Goal: Task Accomplishment & Management: Manage account settings

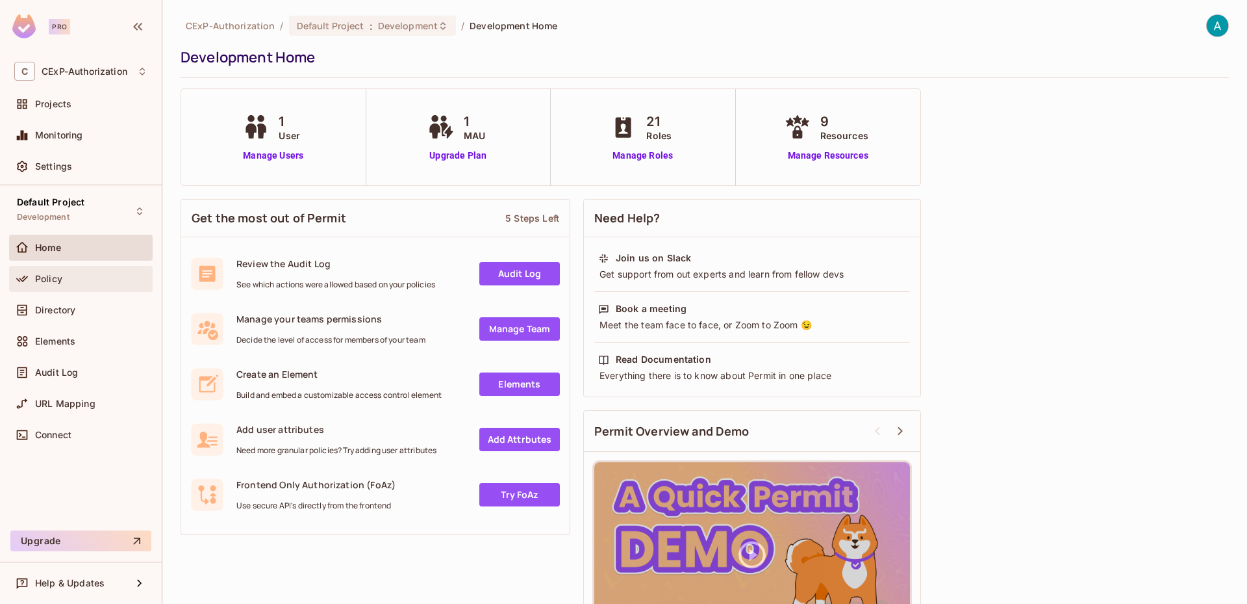
click at [38, 275] on span "Policy" at bounding box center [48, 279] width 27 height 10
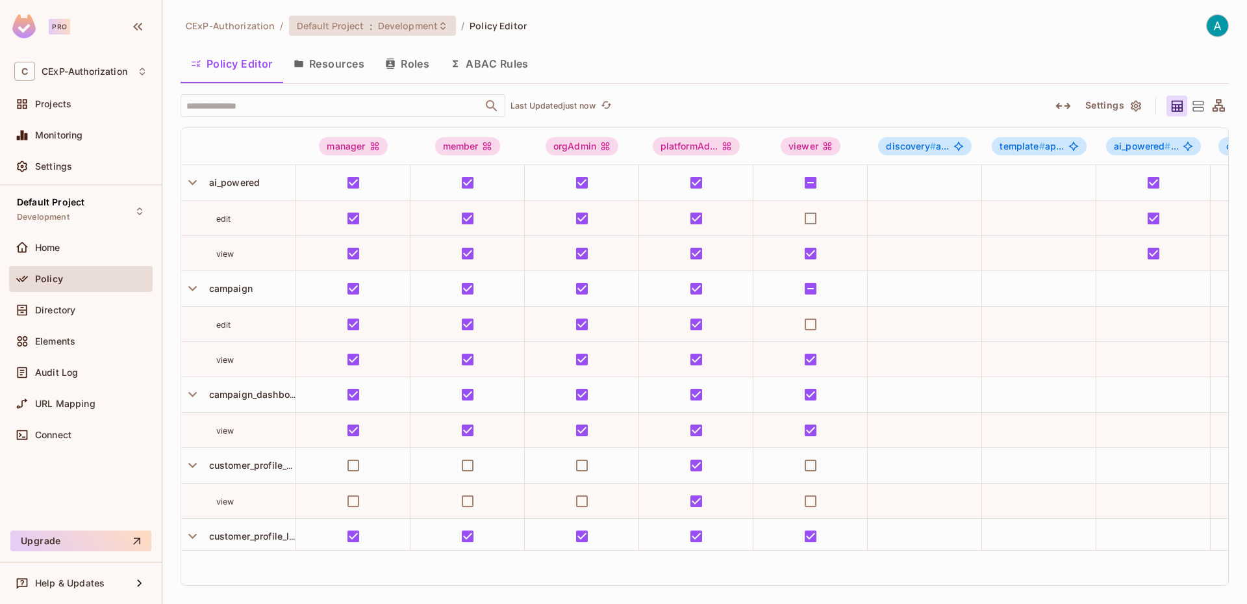
click at [418, 30] on span "Development" at bounding box center [408, 25] width 60 height 12
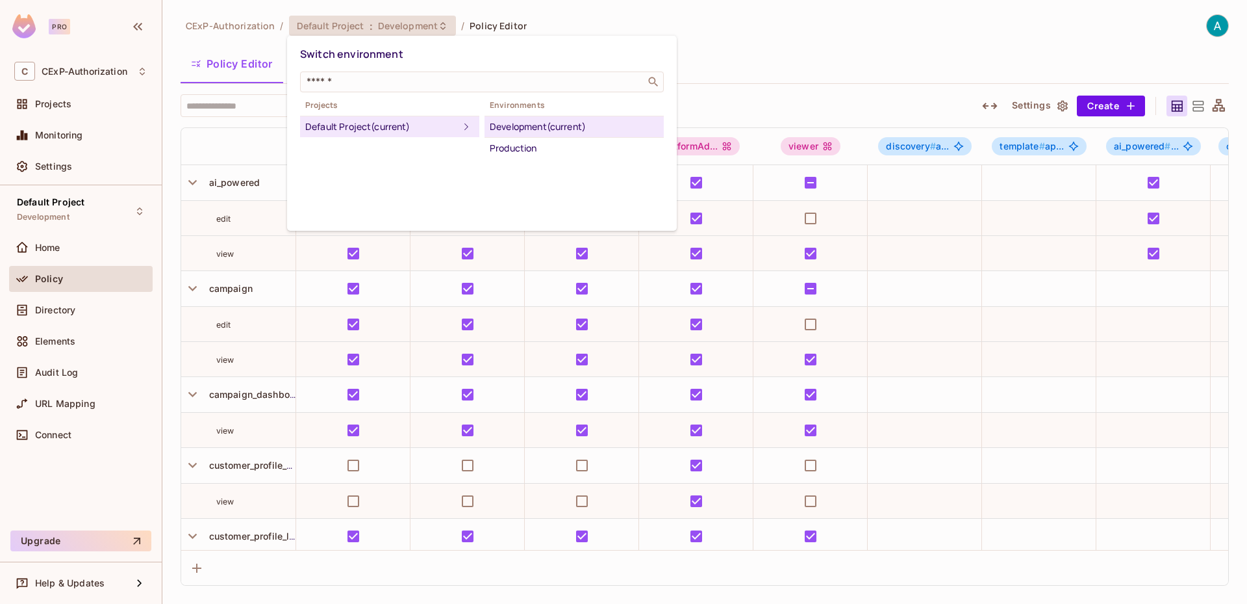
click at [941, 583] on div at bounding box center [623, 302] width 1247 height 604
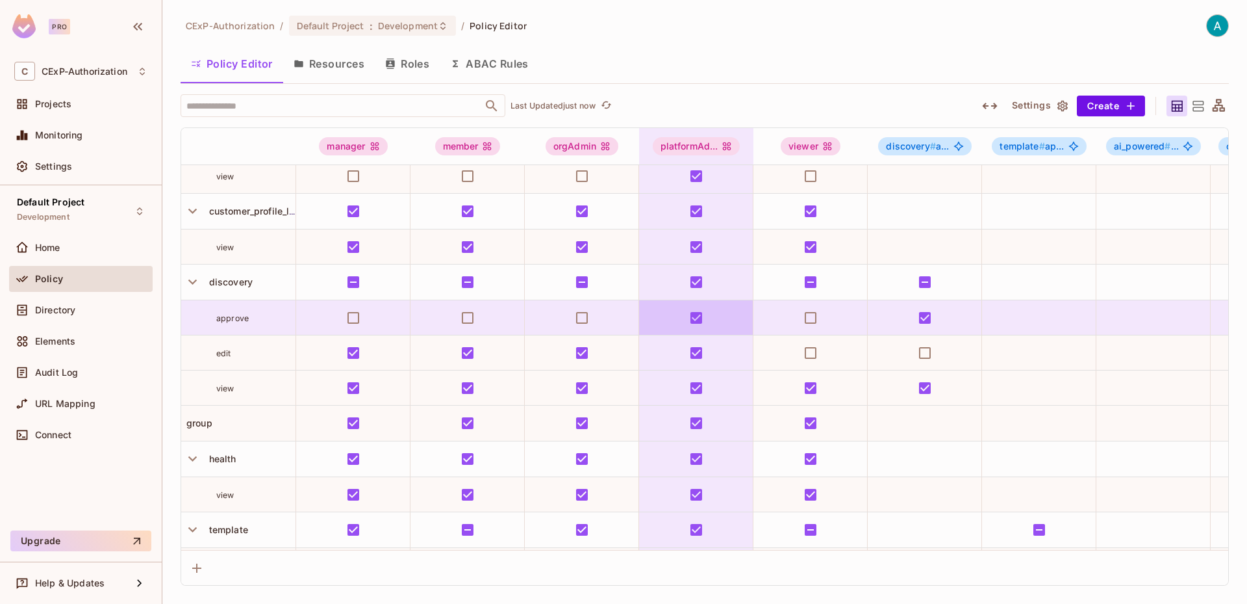
scroll to position [438, 0]
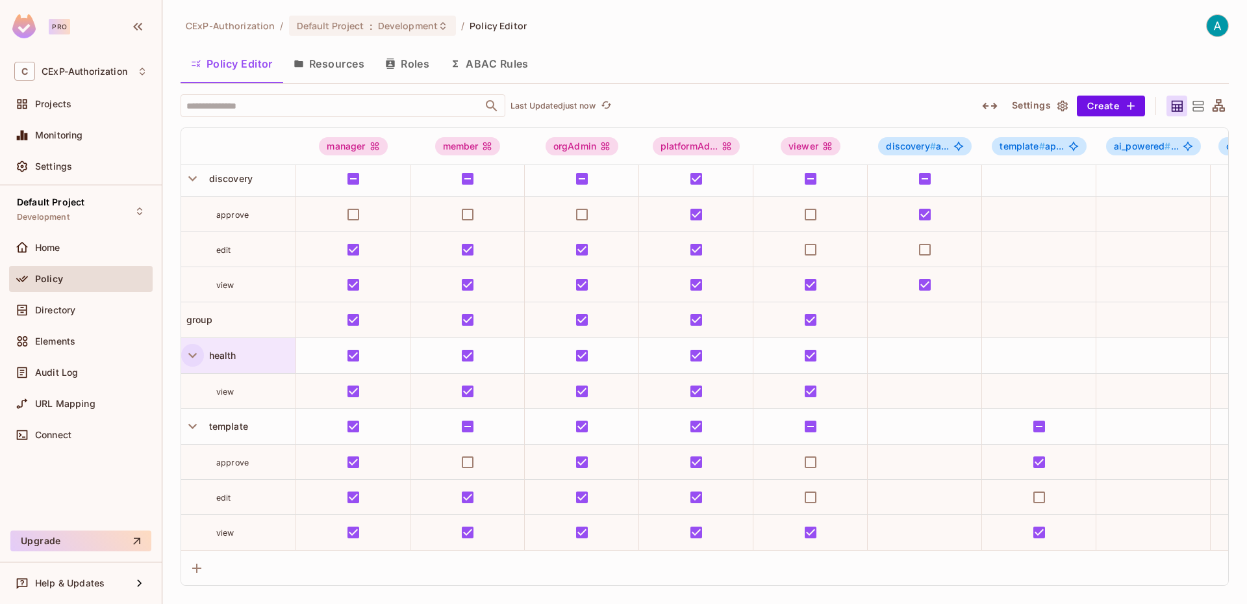
click at [195, 346] on icon "button" at bounding box center [193, 355] width 18 height 18
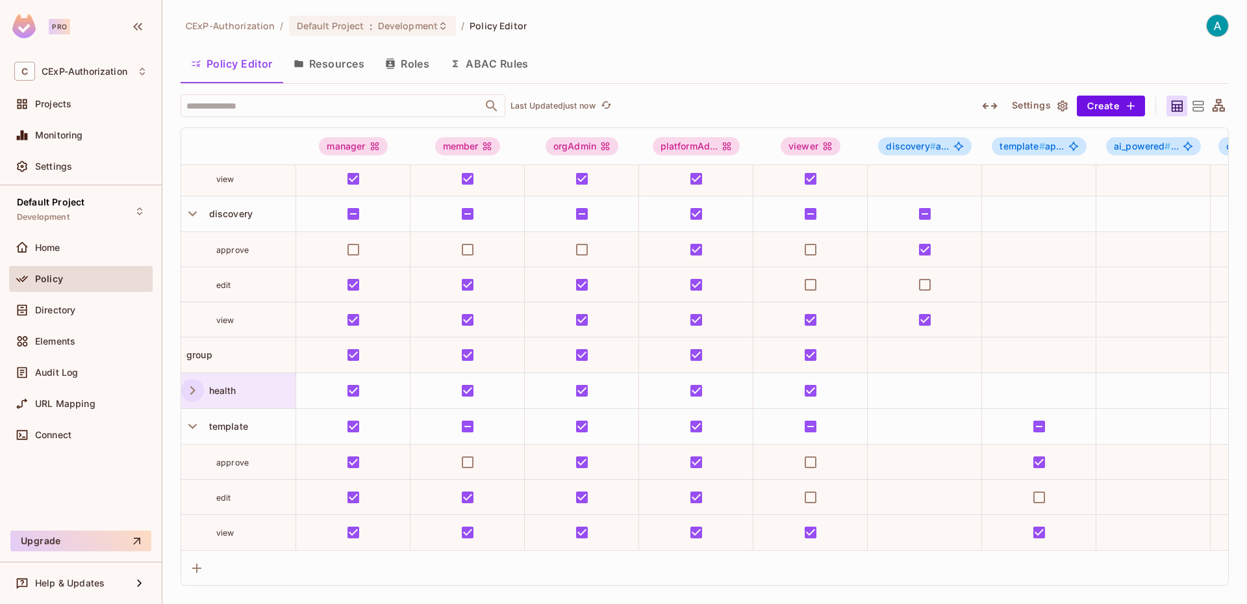
click at [190, 205] on icon "button" at bounding box center [193, 214] width 18 height 18
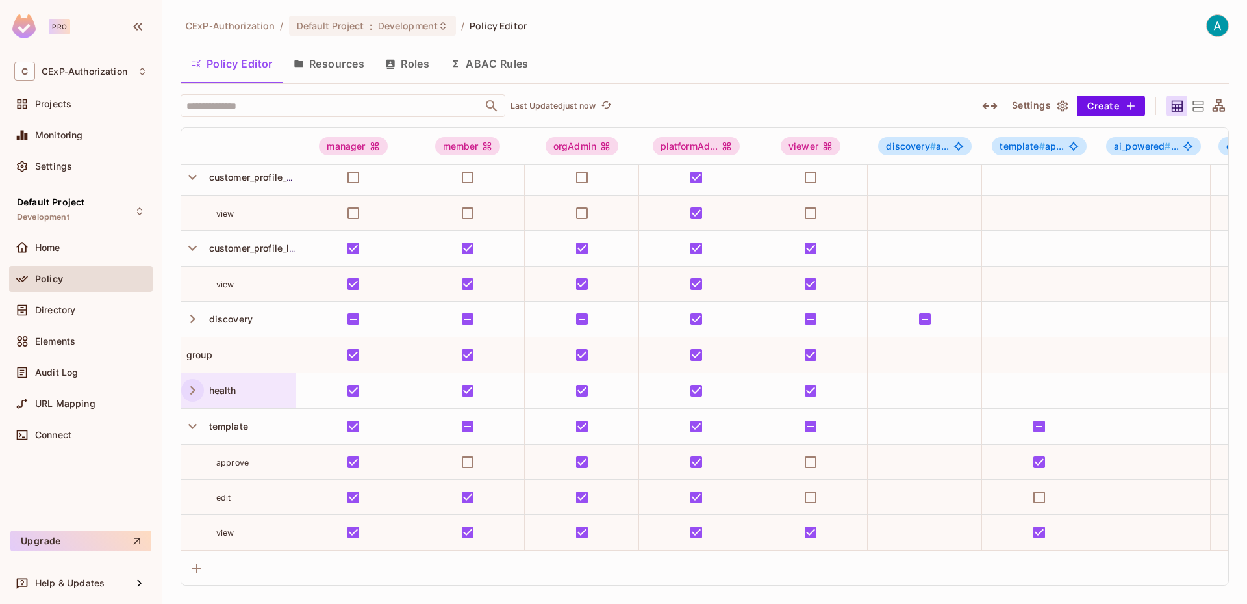
scroll to position [298, 0]
click at [1194, 105] on icon at bounding box center [1198, 106] width 16 height 16
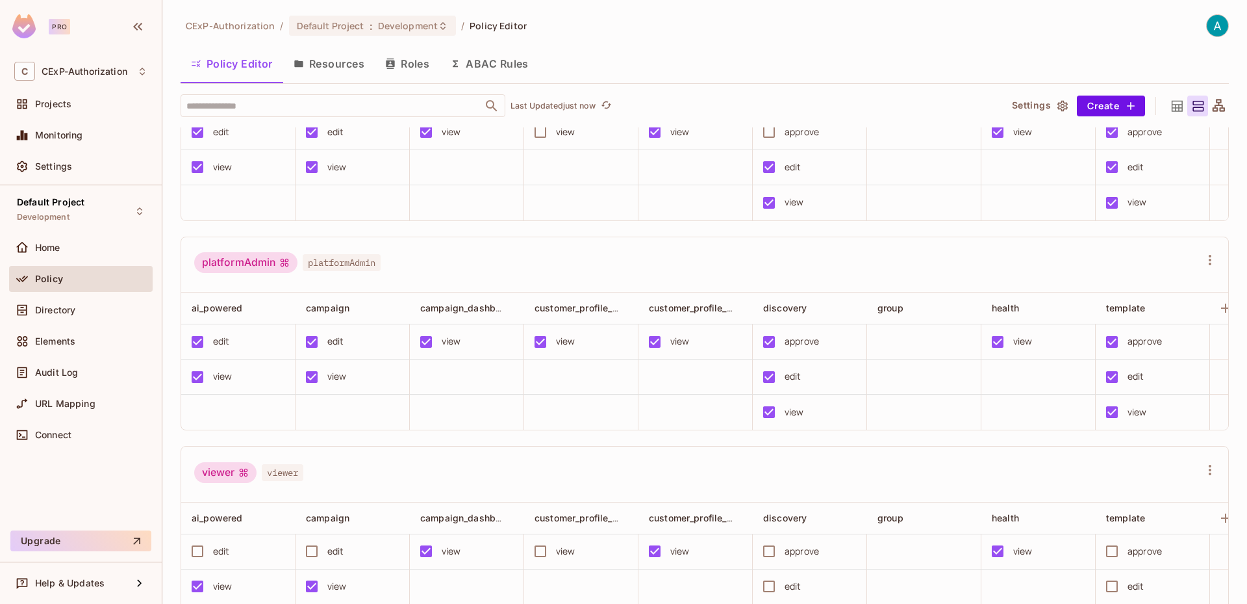
scroll to position [195, 0]
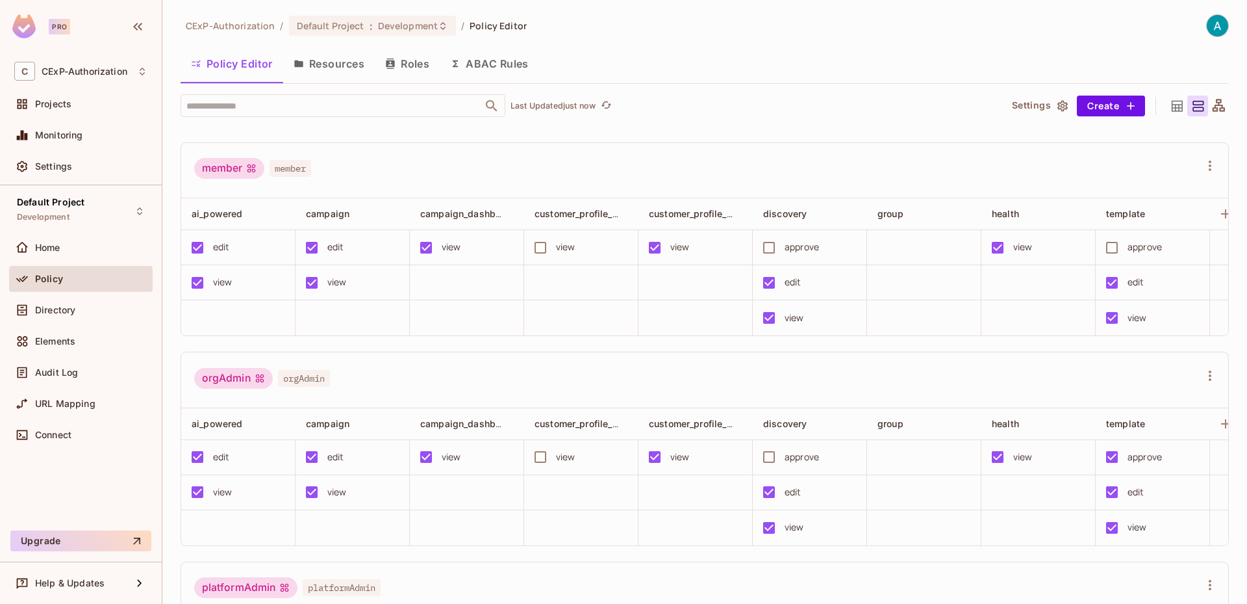
click at [1172, 109] on icon at bounding box center [1177, 105] width 11 height 11
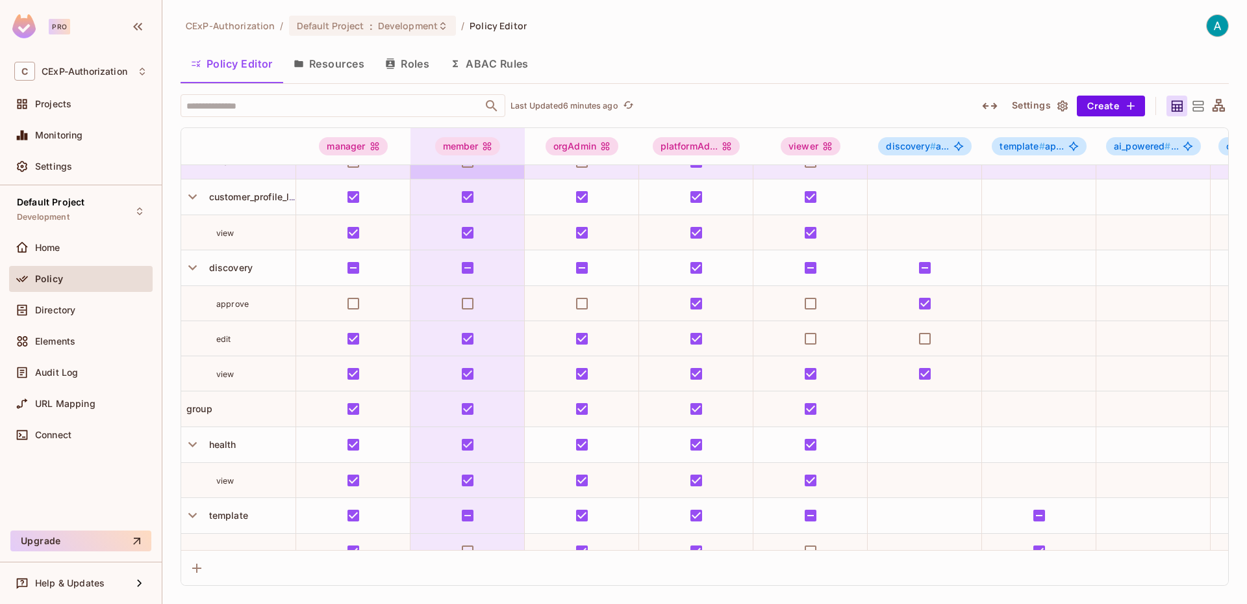
scroll to position [438, 0]
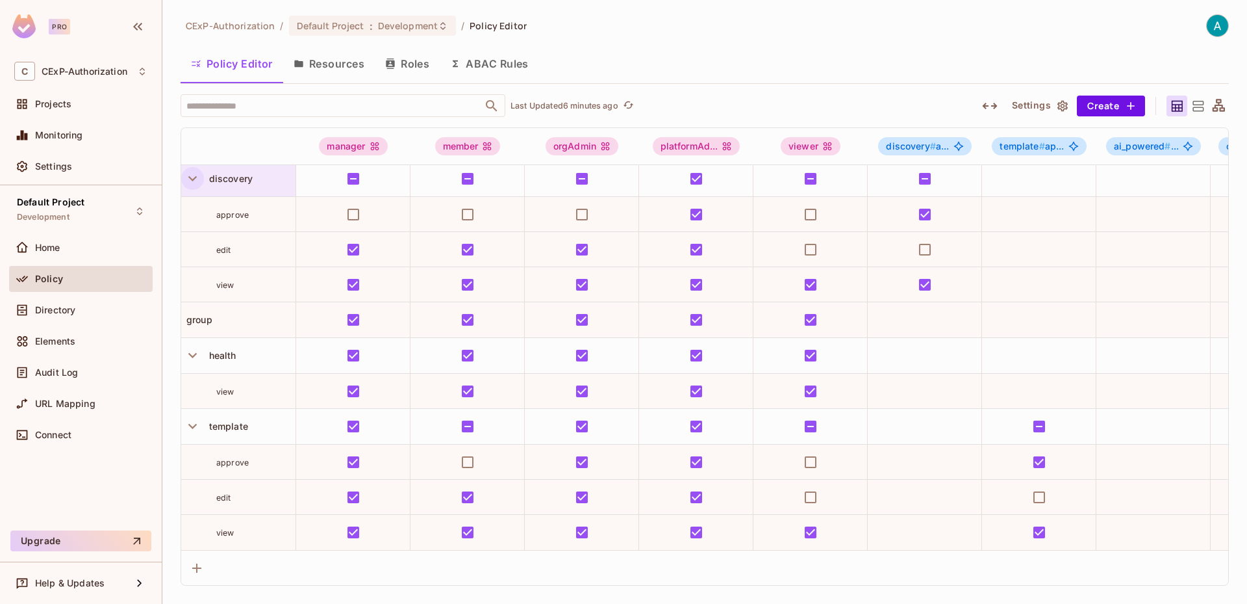
click at [195, 170] on icon "button" at bounding box center [193, 179] width 18 height 18
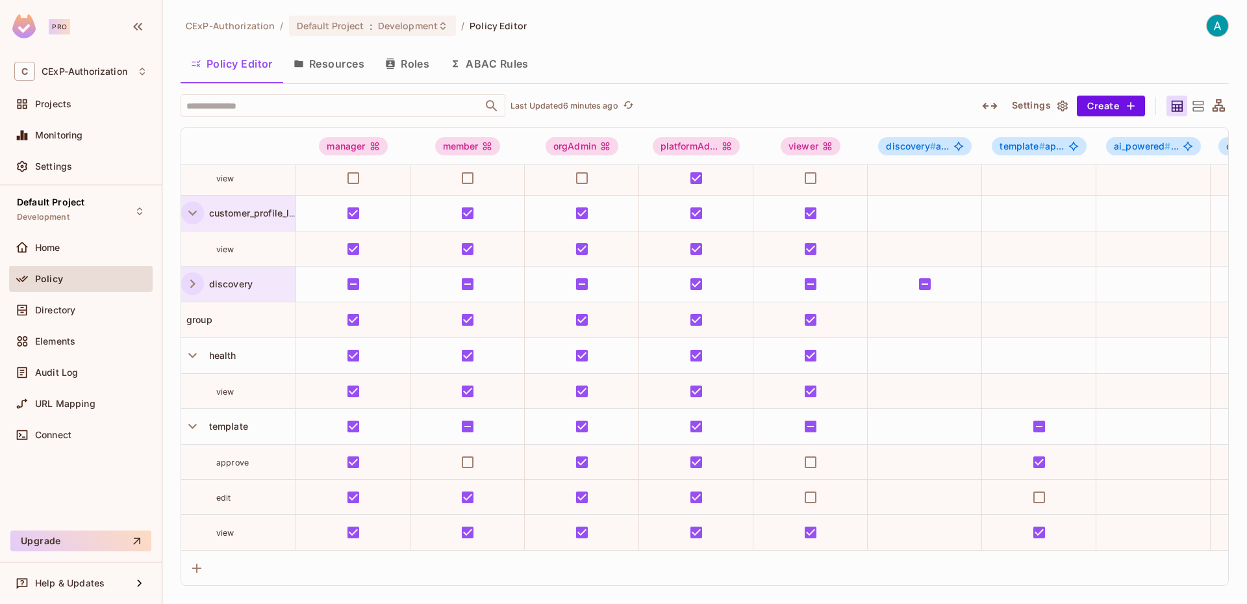
click at [191, 210] on icon "button" at bounding box center [192, 212] width 8 height 5
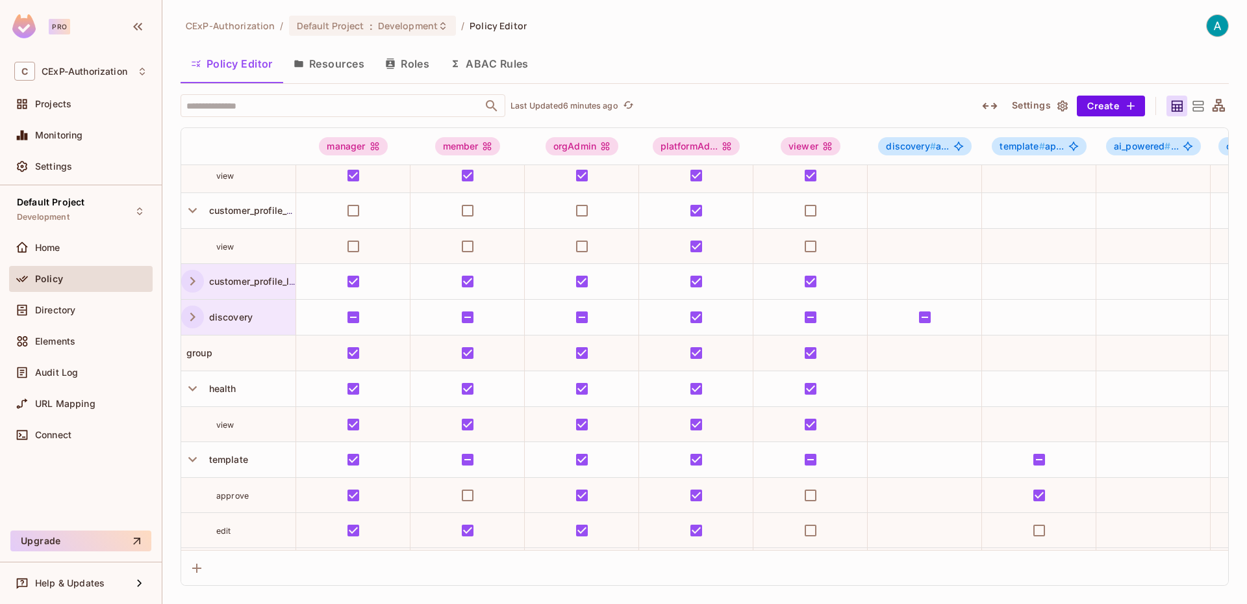
scroll to position [233, 0]
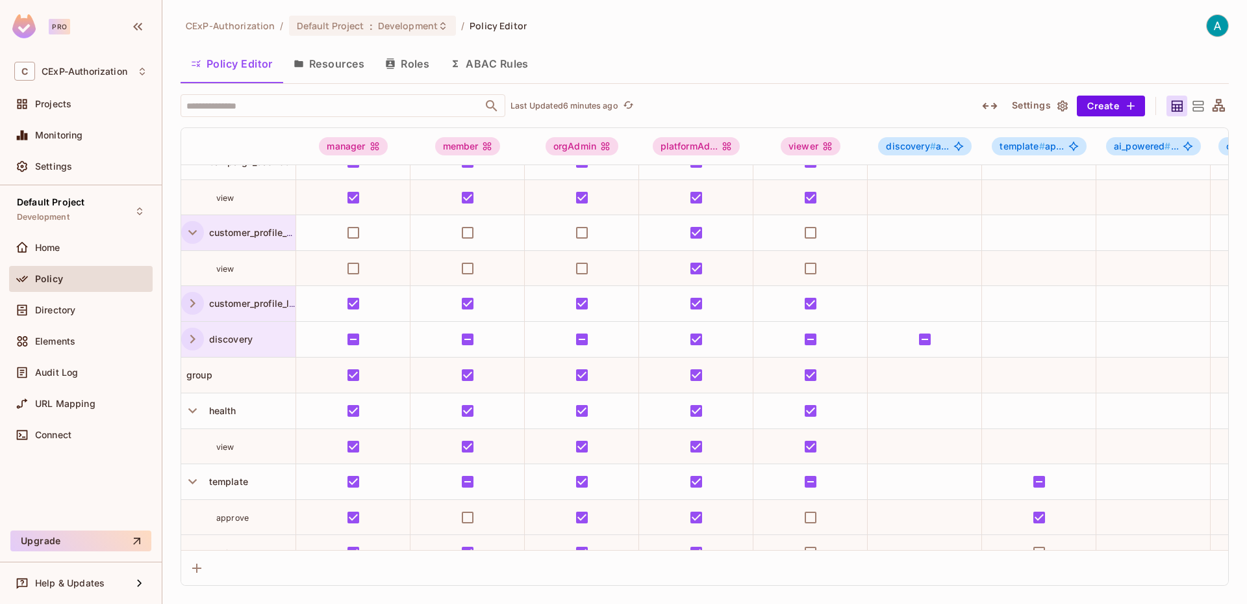
click at [194, 233] on icon "button" at bounding box center [192, 232] width 8 height 5
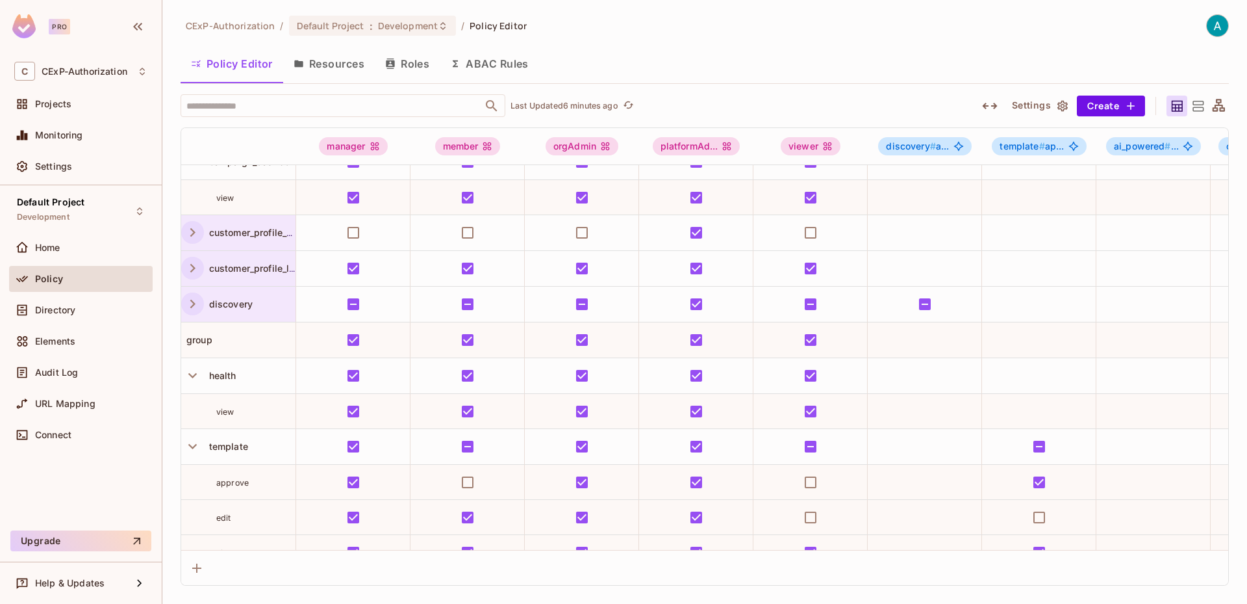
scroll to position [38, 0]
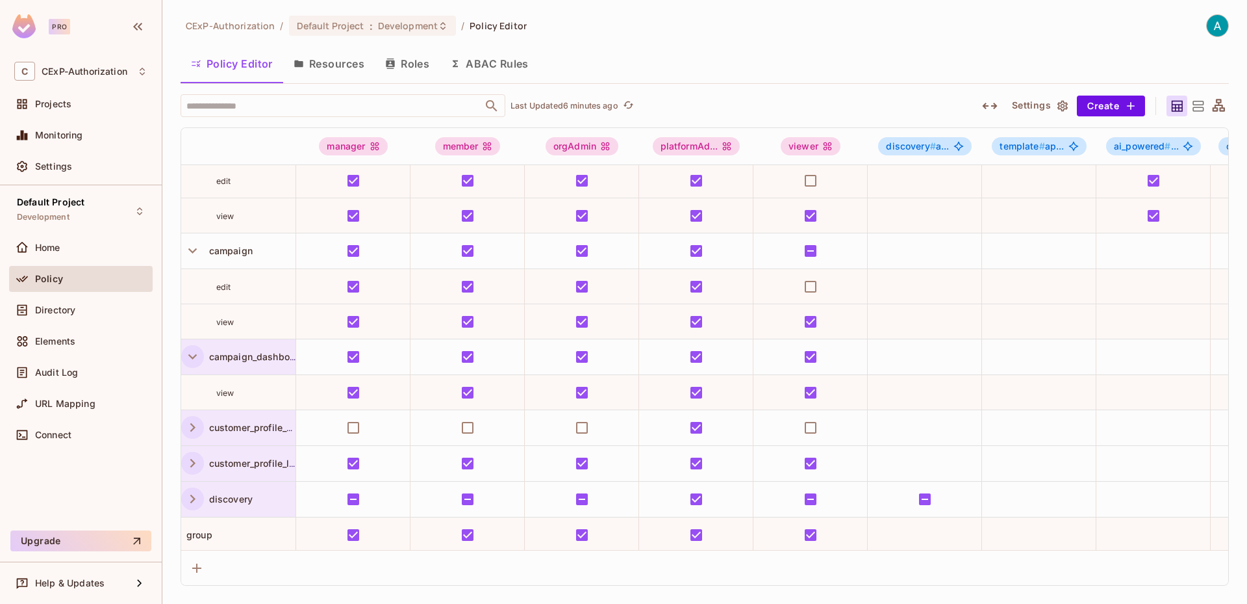
click at [194, 366] on button "button" at bounding box center [192, 356] width 23 height 23
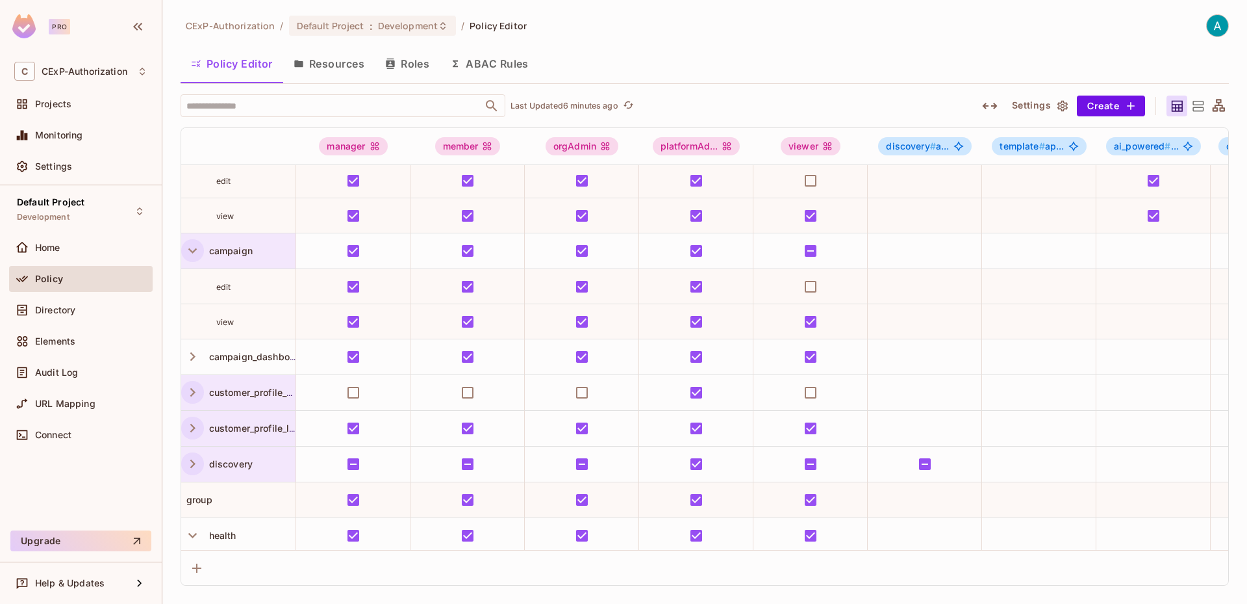
click at [194, 243] on icon "button" at bounding box center [193, 251] width 18 height 18
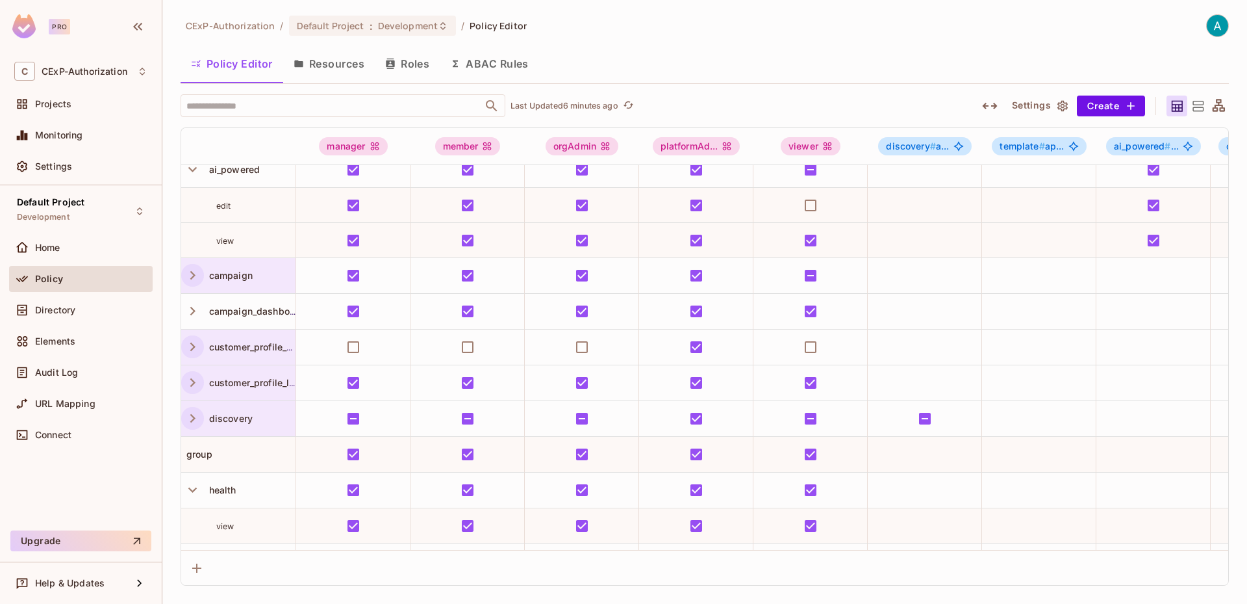
scroll to position [0, 0]
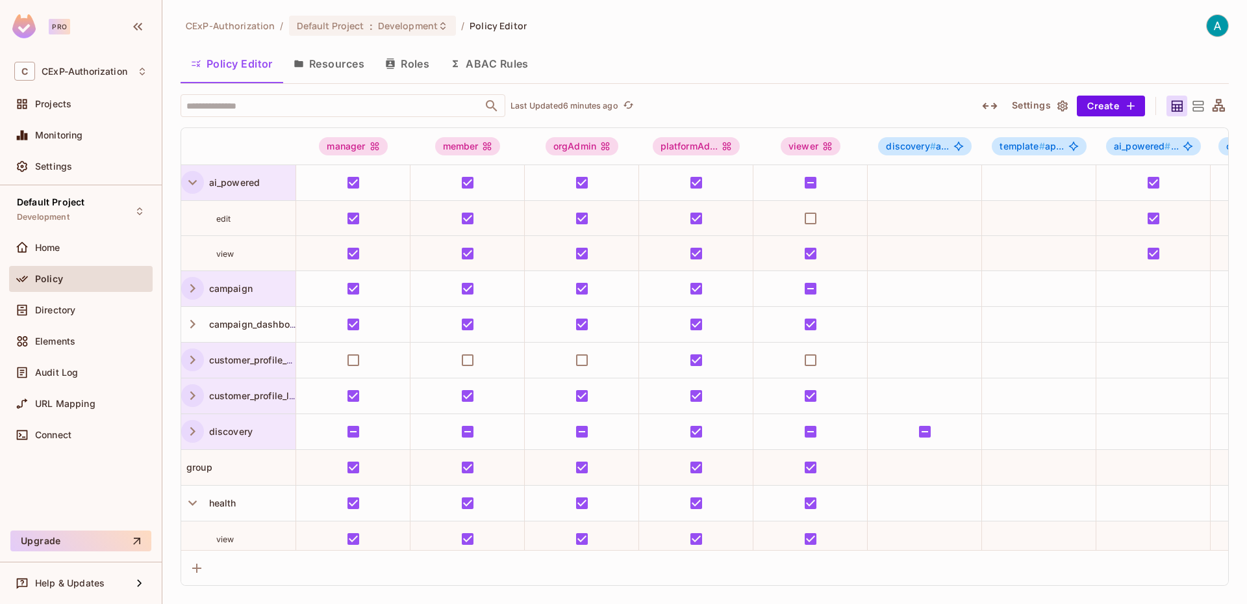
click at [194, 186] on icon "button" at bounding box center [193, 182] width 18 height 18
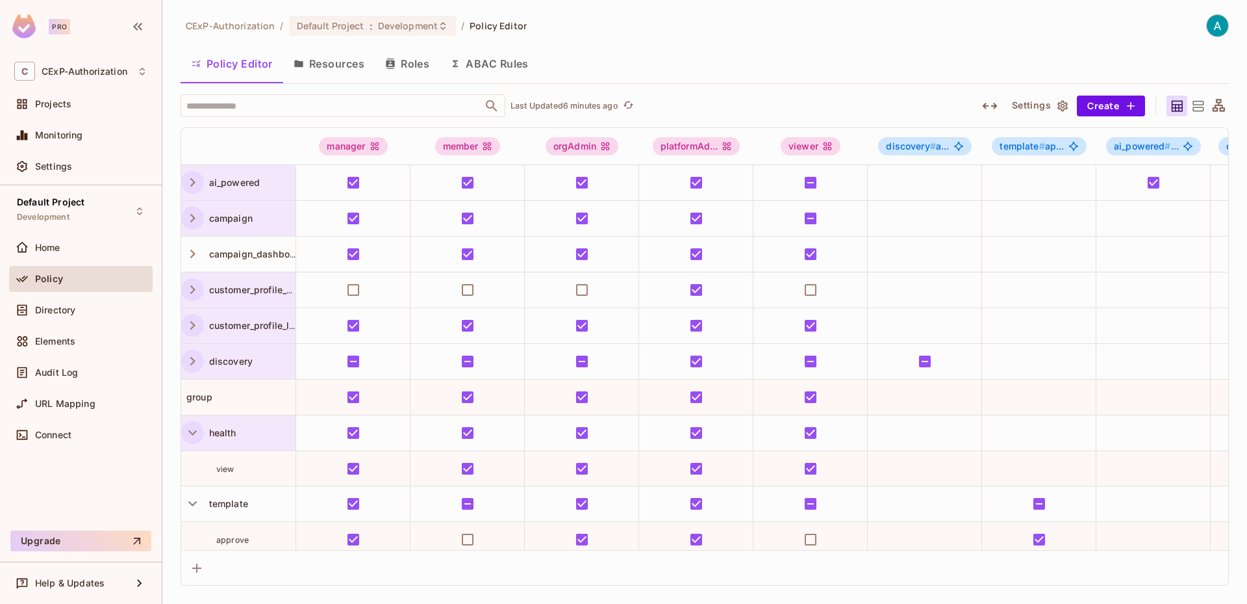
click at [191, 431] on icon "button" at bounding box center [193, 433] width 18 height 18
click at [196, 216] on icon "button" at bounding box center [193, 218] width 18 height 18
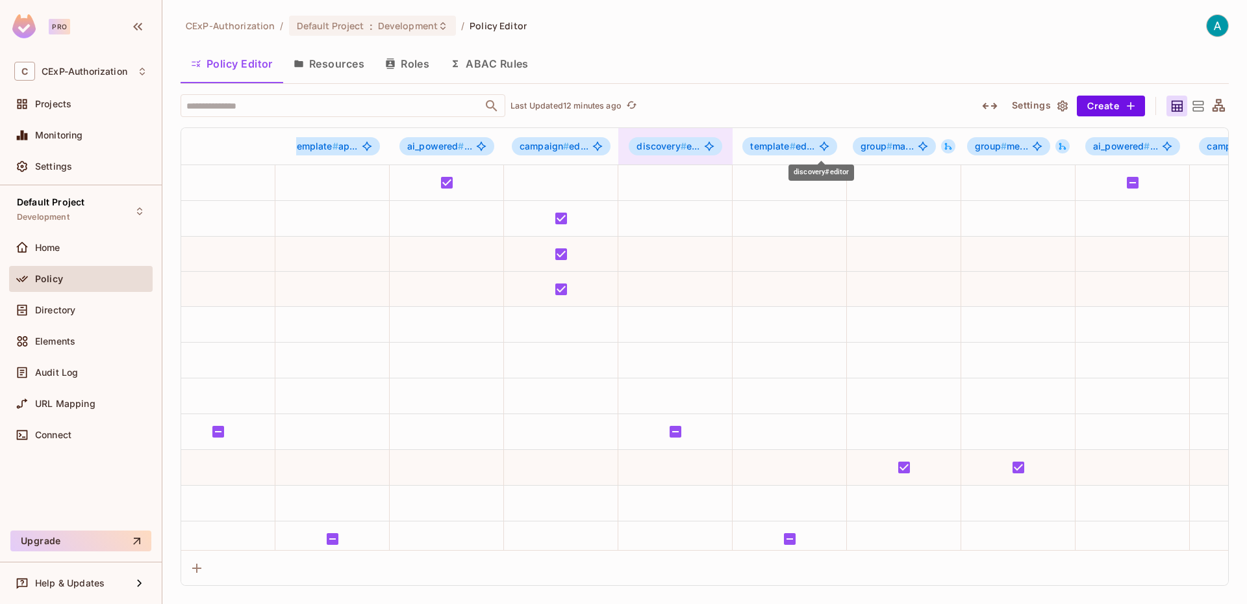
scroll to position [0, 715]
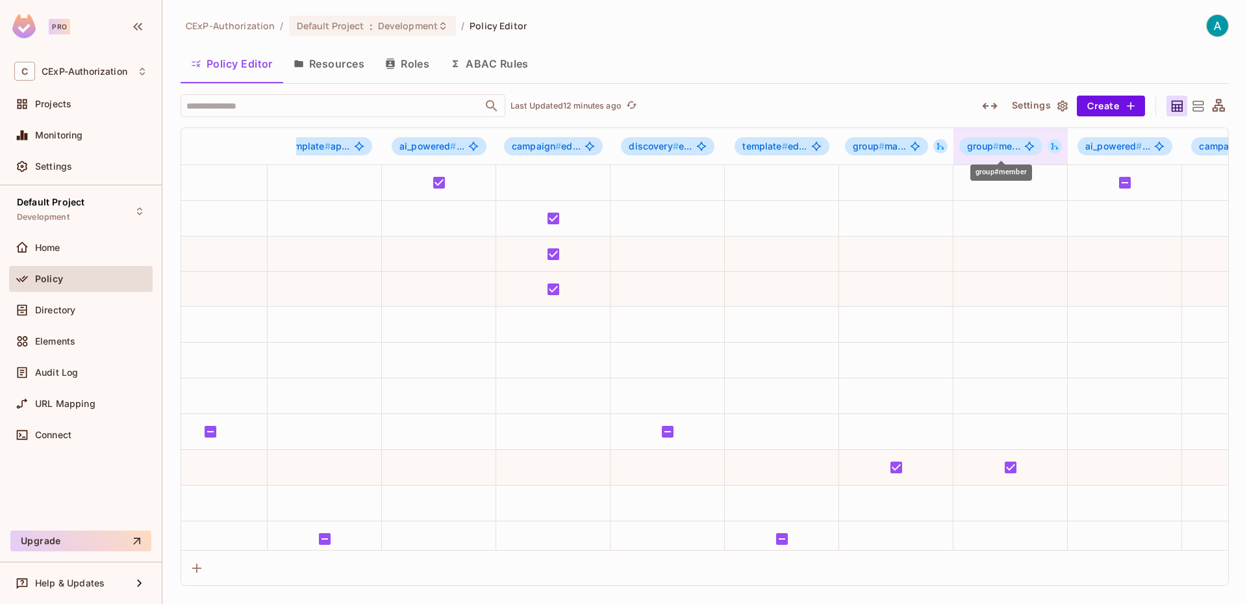
click at [1001, 149] on span "group # me..." at bounding box center [993, 146] width 53 height 10
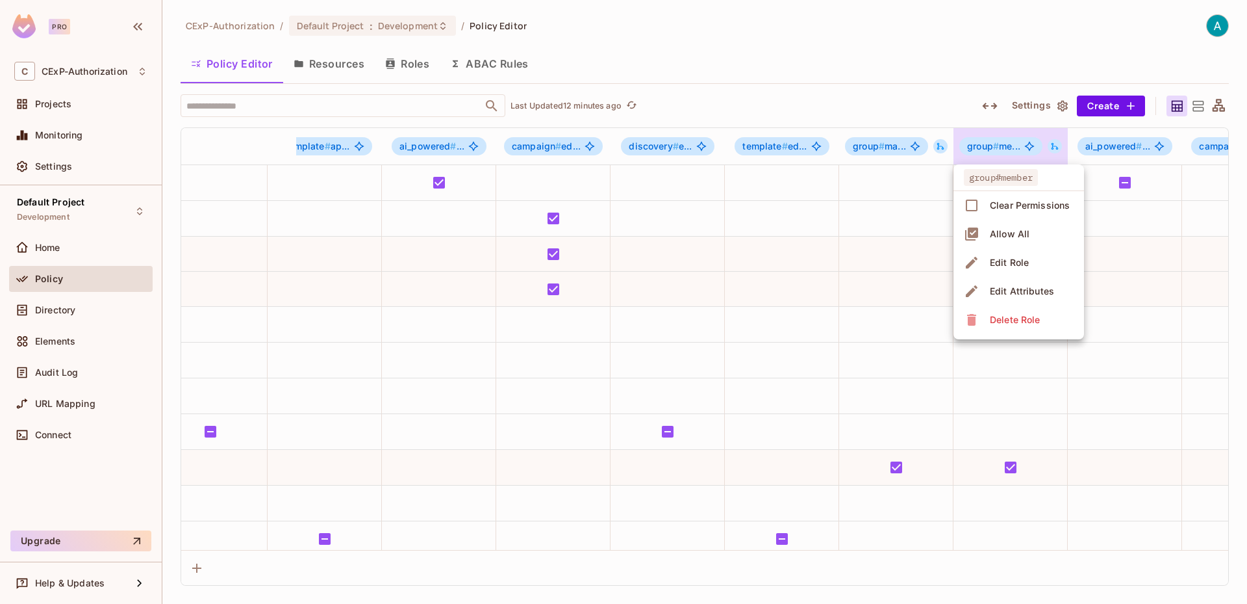
click at [1056, 143] on div at bounding box center [623, 302] width 1247 height 604
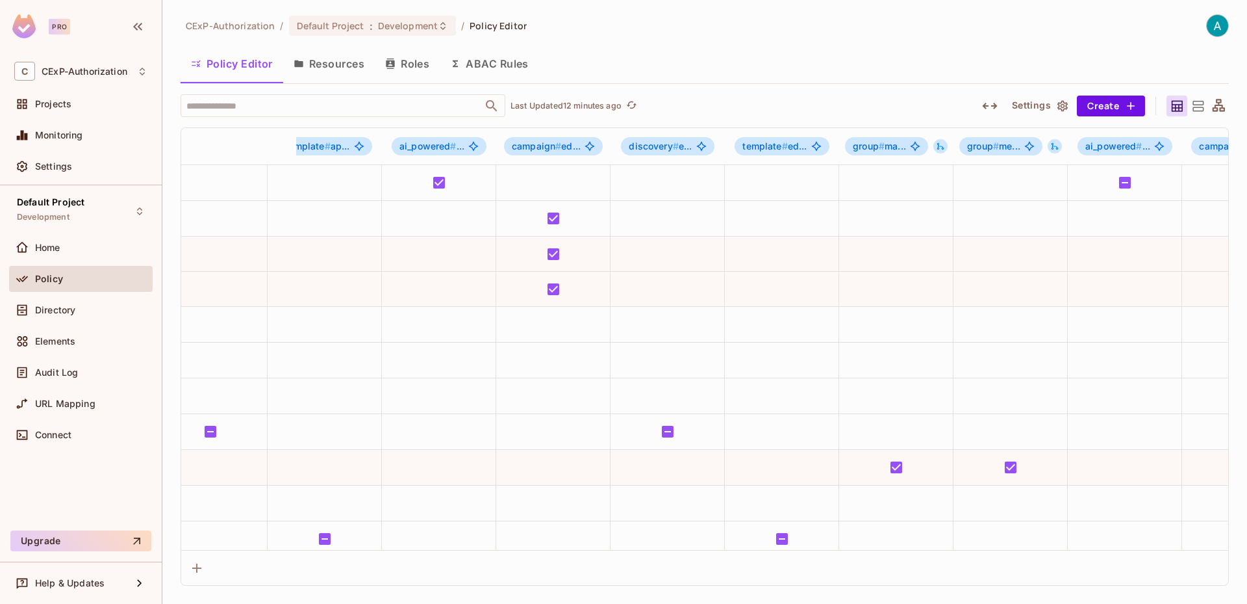
click at [1056, 147] on icon at bounding box center [1054, 146] width 9 height 9
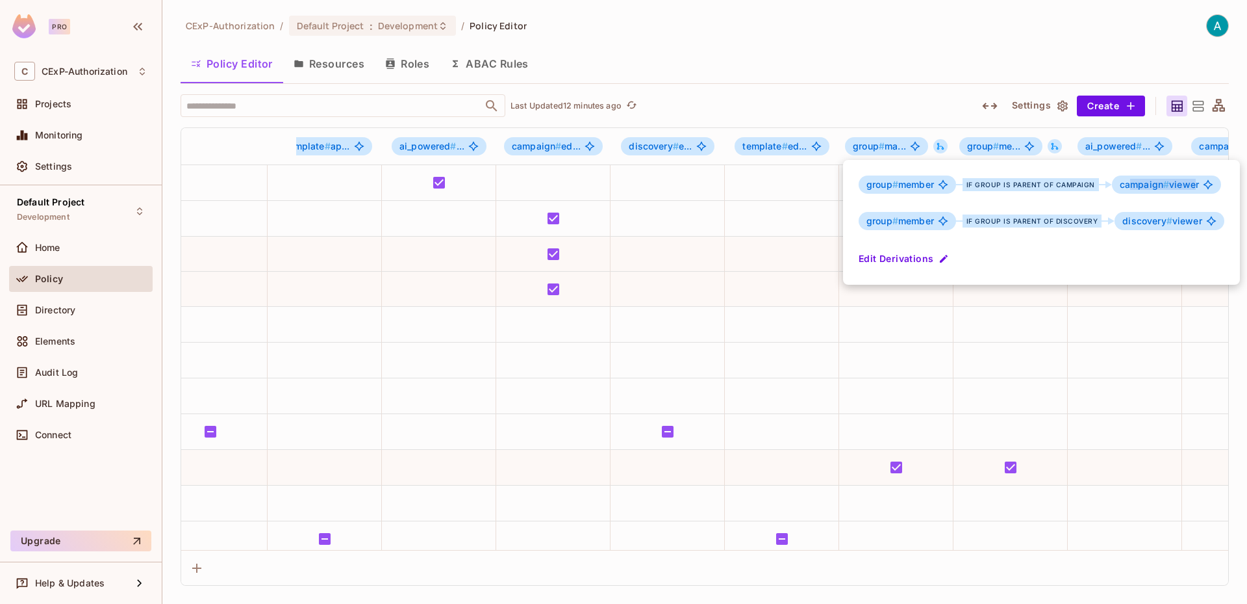
drag, startPoint x: 1130, startPoint y: 186, endPoint x: 1193, endPoint y: 188, distance: 63.0
click at [1193, 188] on span "campaign # viewer" at bounding box center [1159, 184] width 79 height 10
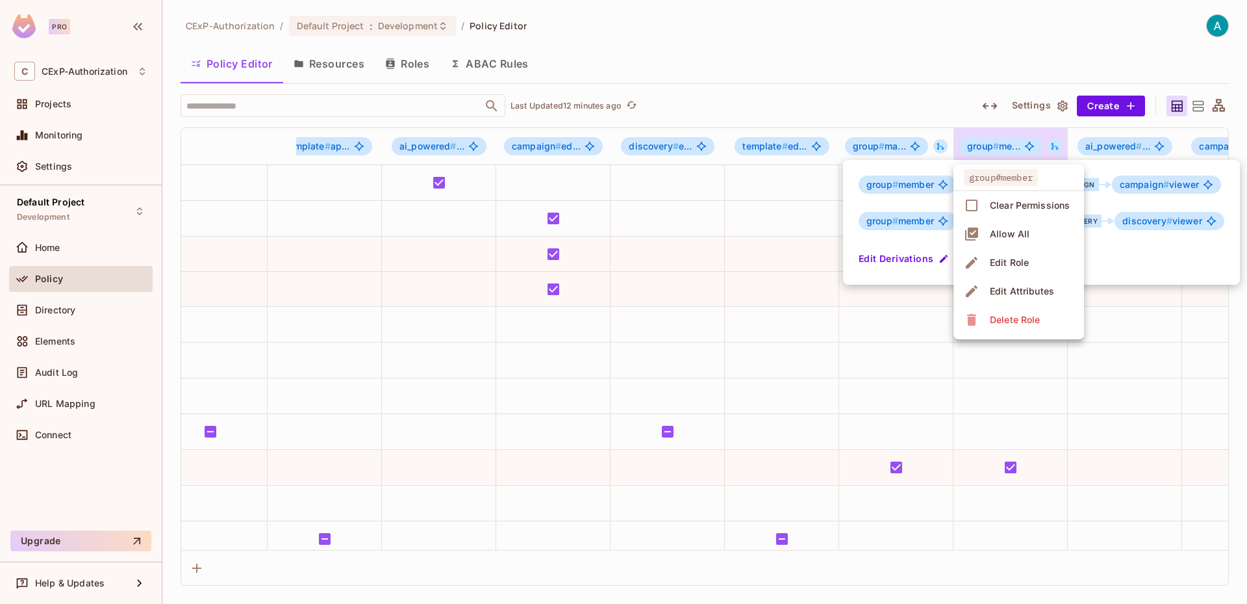
click at [1190, 188] on div at bounding box center [623, 302] width 1247 height 604
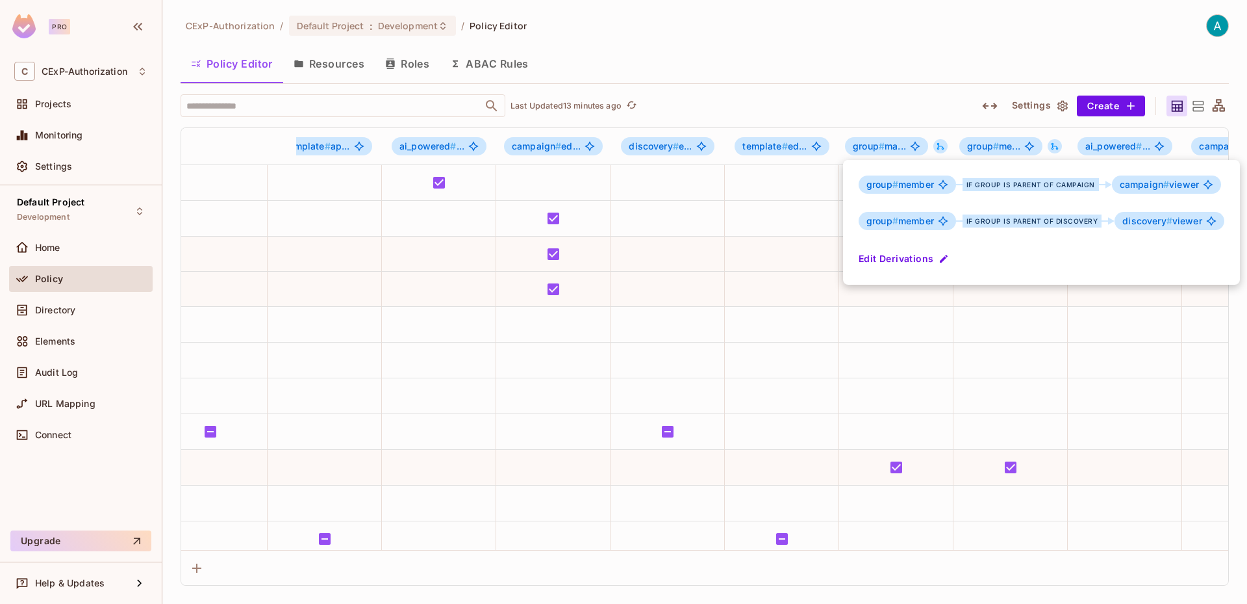
click at [1074, 357] on div at bounding box center [623, 302] width 1247 height 604
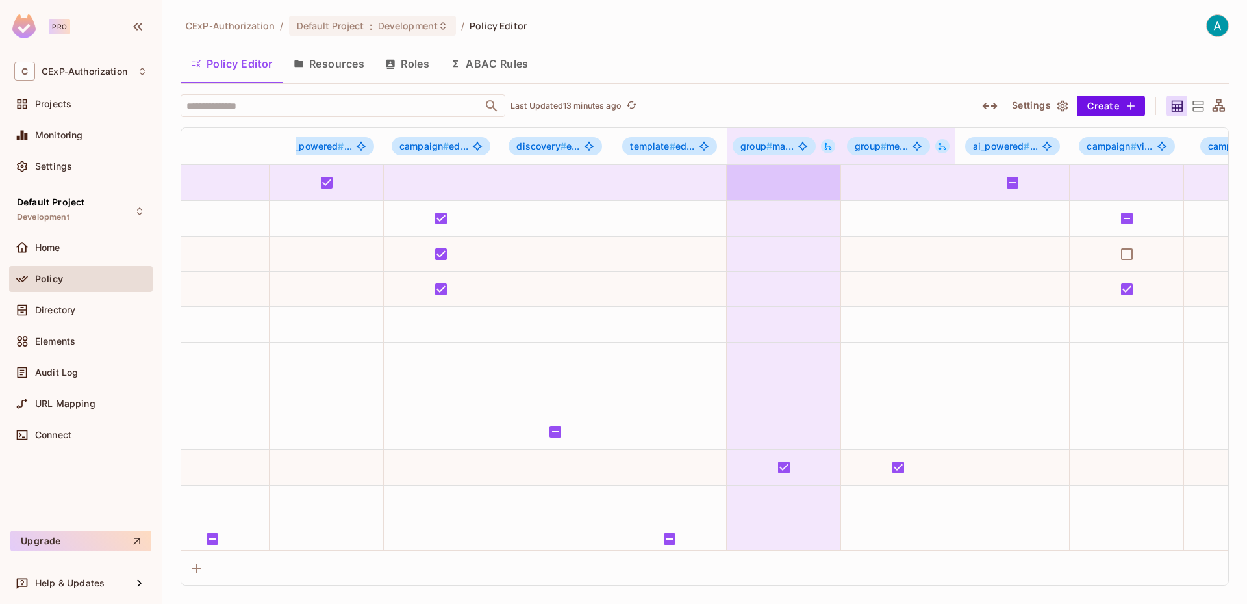
scroll to position [0, 845]
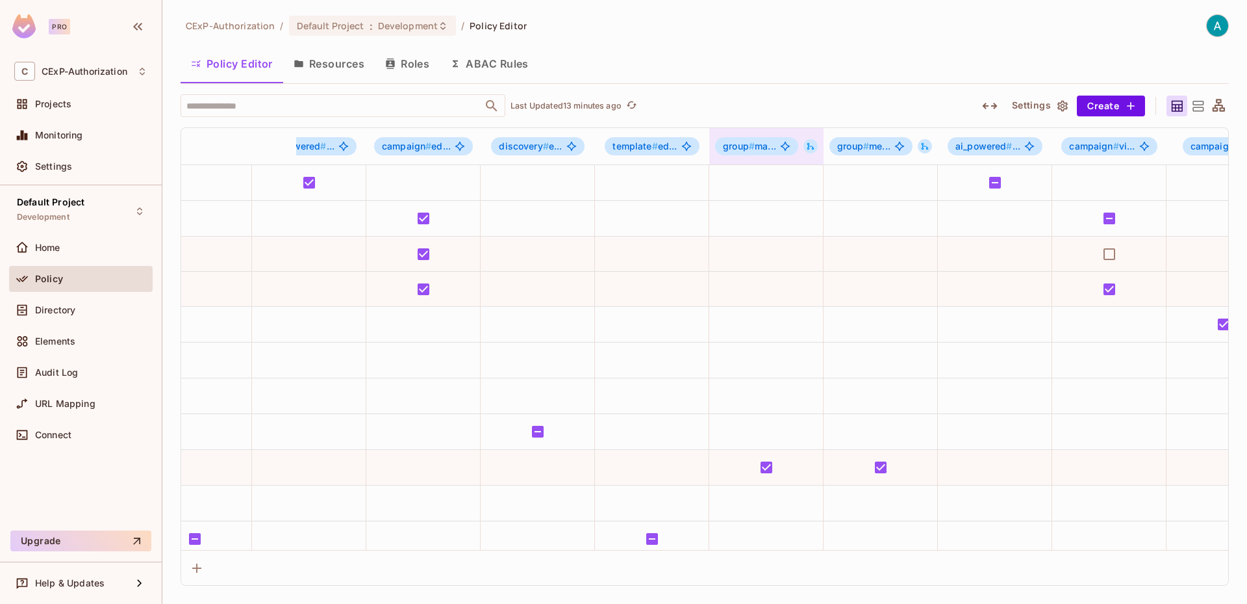
click at [809, 145] on icon at bounding box center [811, 146] width 7 height 7
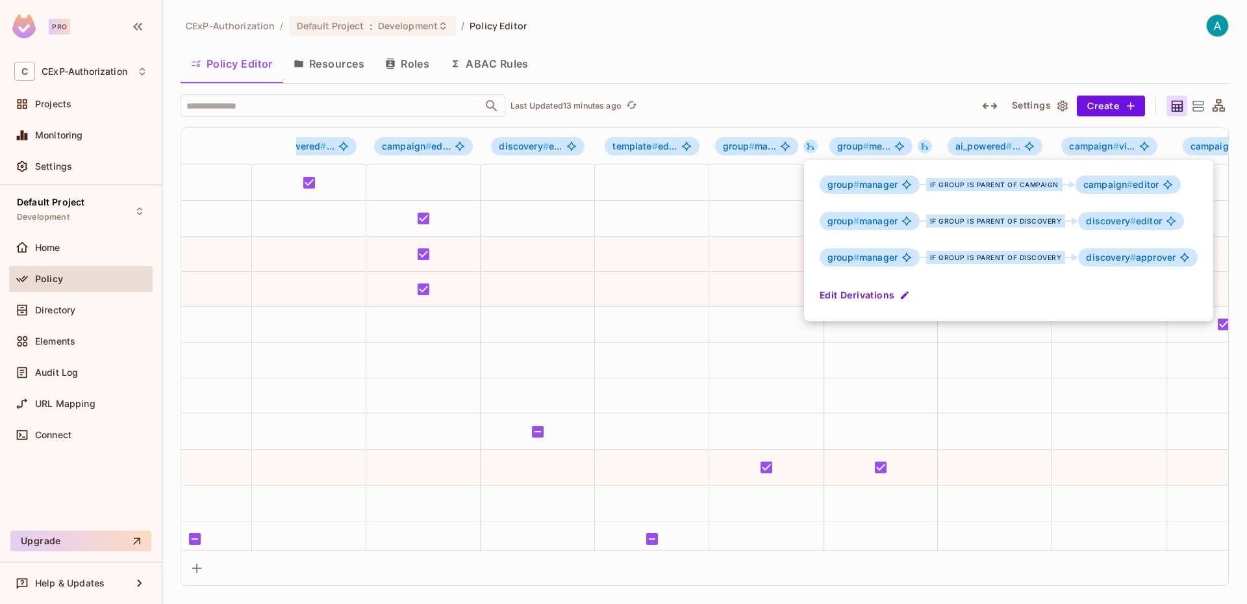
click at [762, 147] on div at bounding box center [623, 302] width 1247 height 604
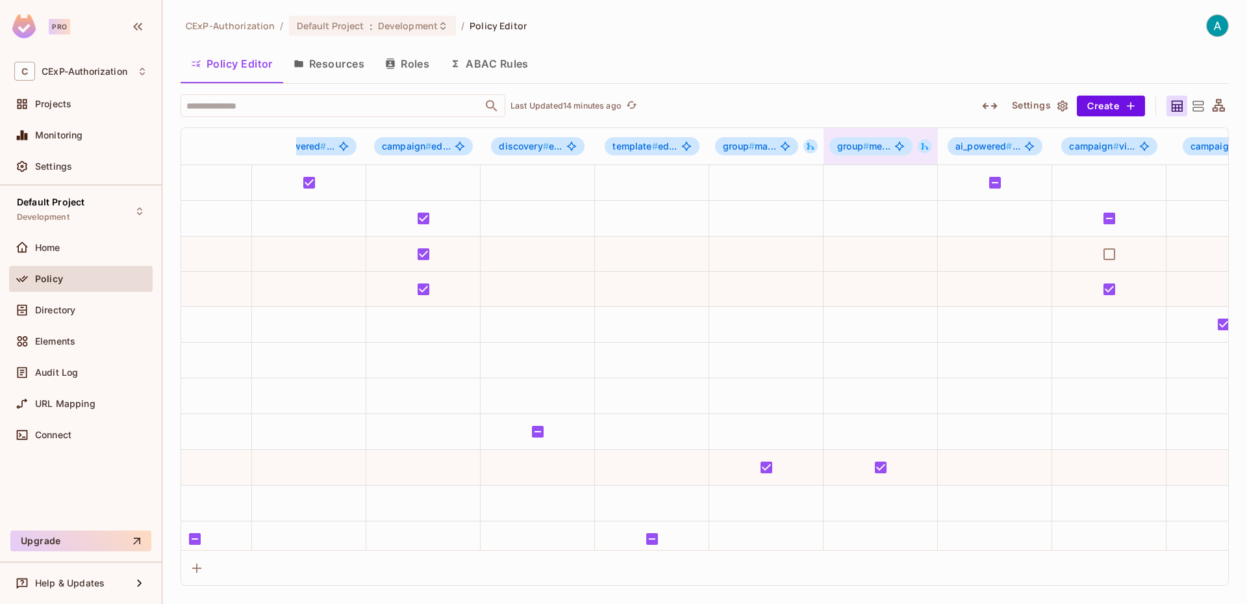
click at [926, 150] on icon at bounding box center [925, 146] width 9 height 9
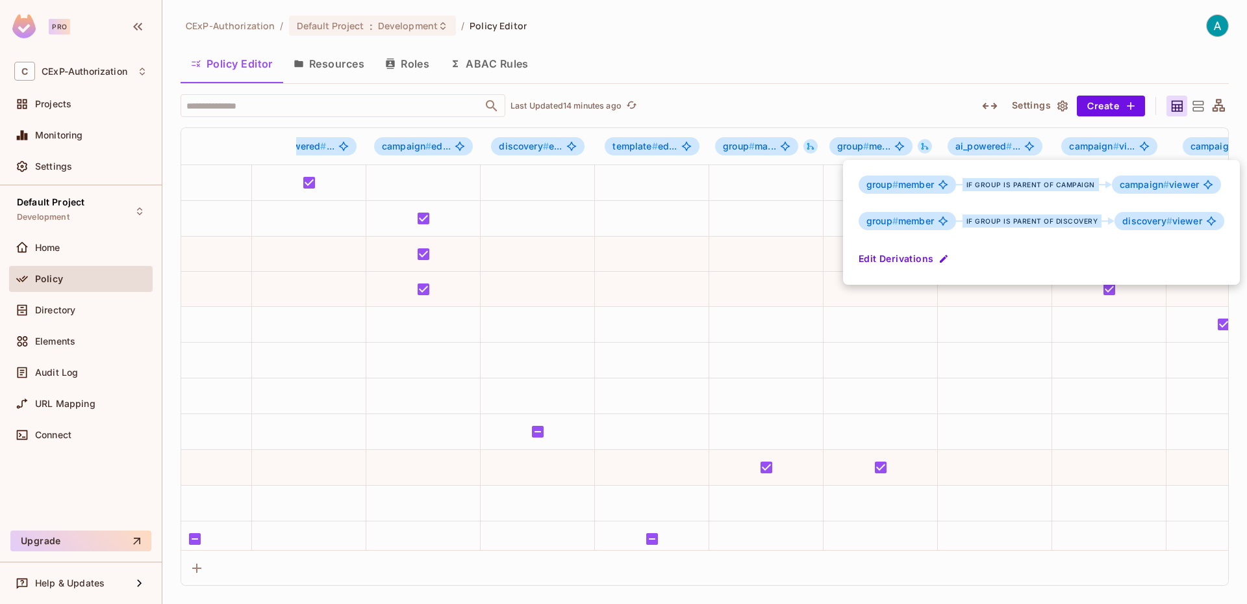
click at [732, 314] on div at bounding box center [623, 302] width 1247 height 604
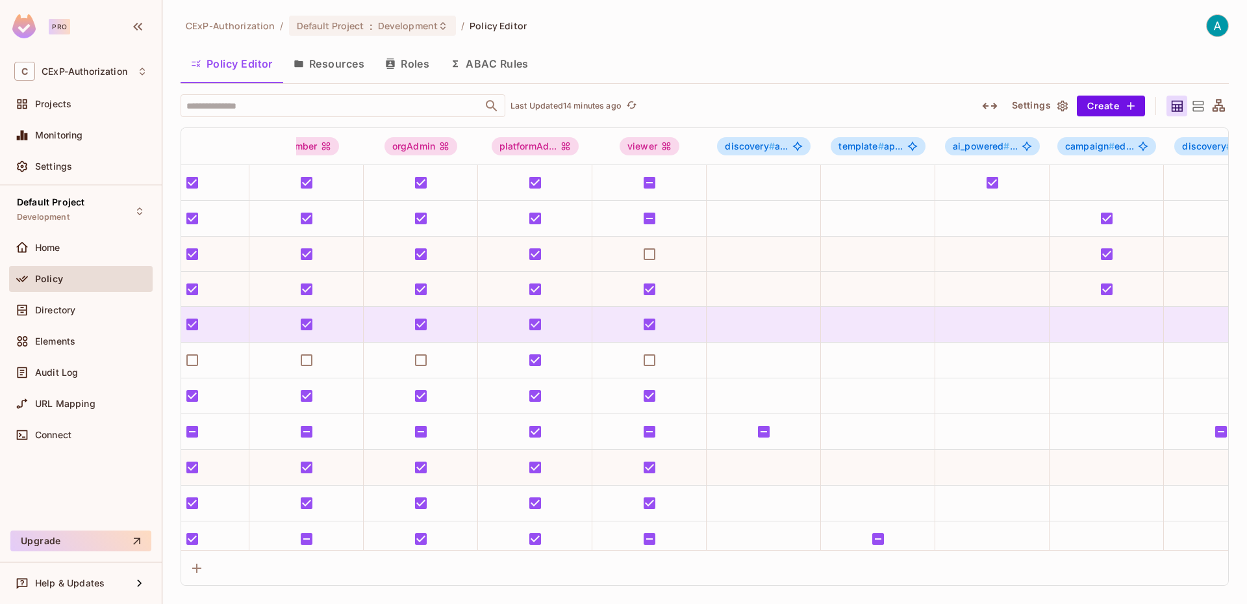
scroll to position [0, 0]
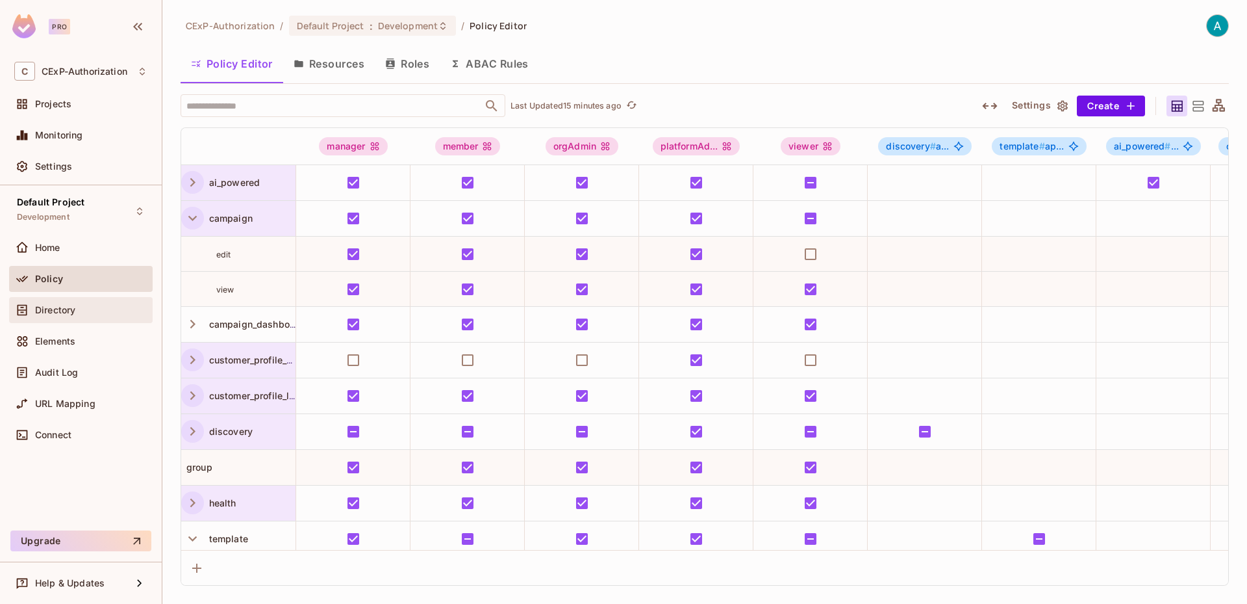
click at [105, 314] on div "Directory" at bounding box center [91, 310] width 112 height 10
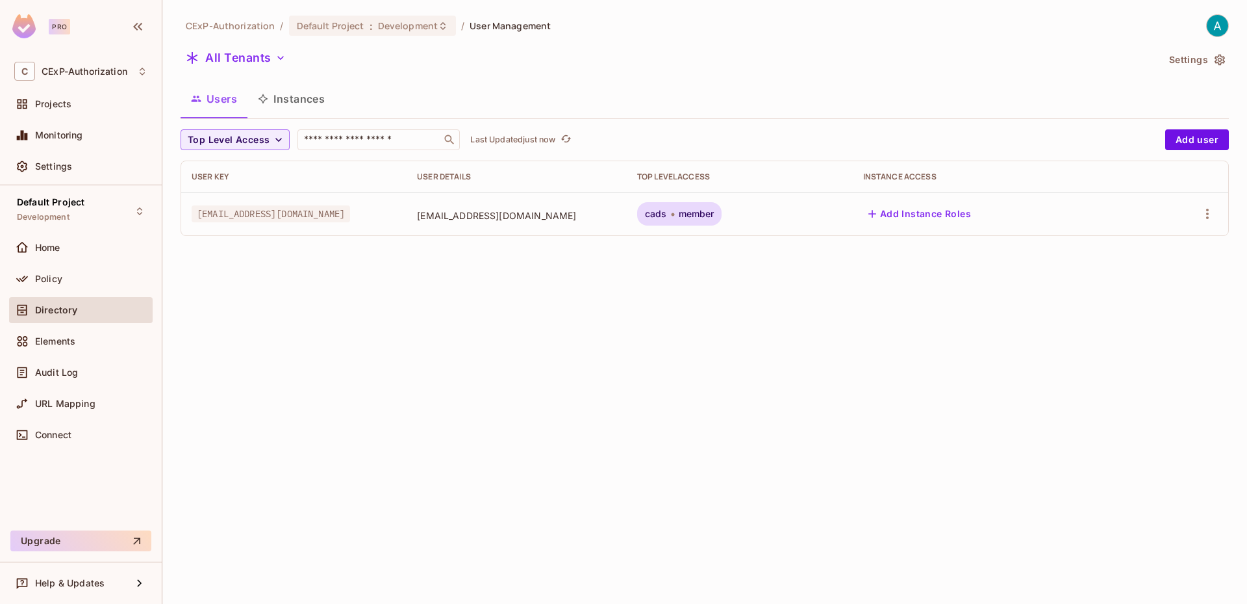
click at [768, 222] on div "cads member" at bounding box center [739, 213] width 205 height 23
click at [746, 220] on body "Pro C CExP-Authorization Projects Monitoring Settings Default Project Developme…" at bounding box center [623, 302] width 1247 height 604
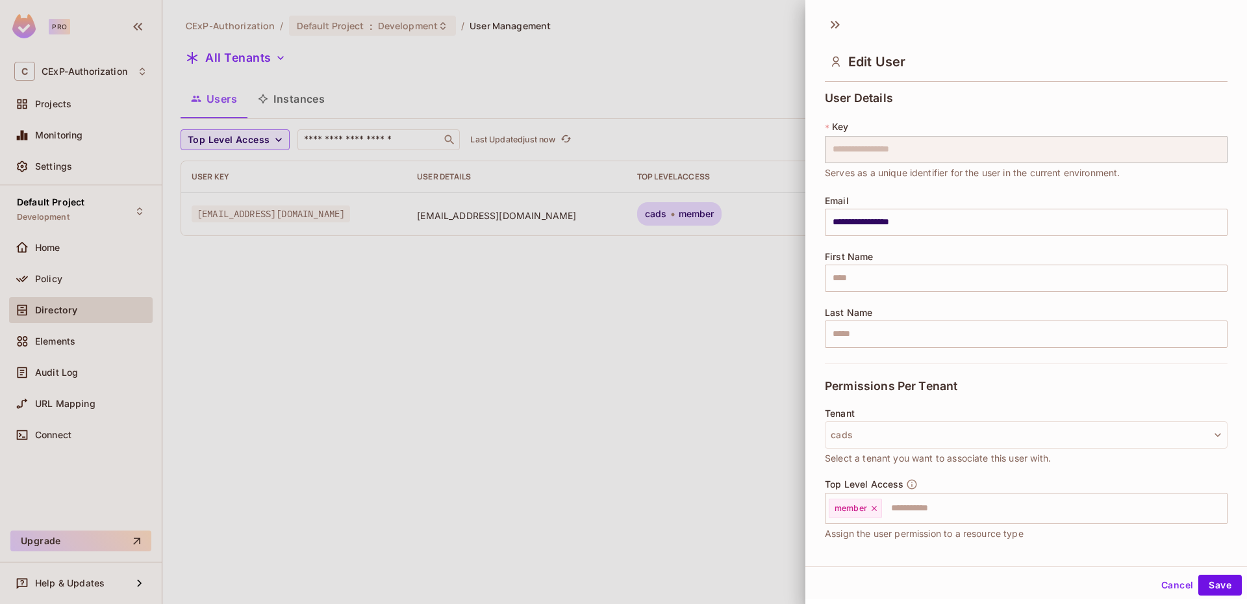
click at [730, 270] on div at bounding box center [623, 302] width 1247 height 604
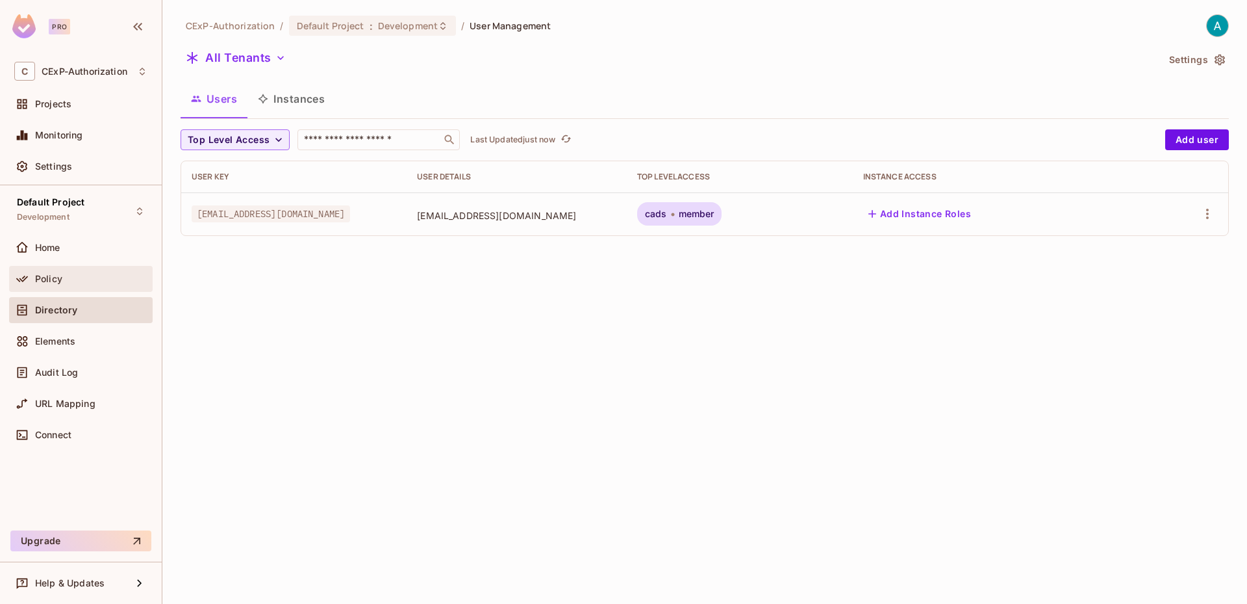
click at [82, 285] on div "Policy" at bounding box center [80, 279] width 133 height 16
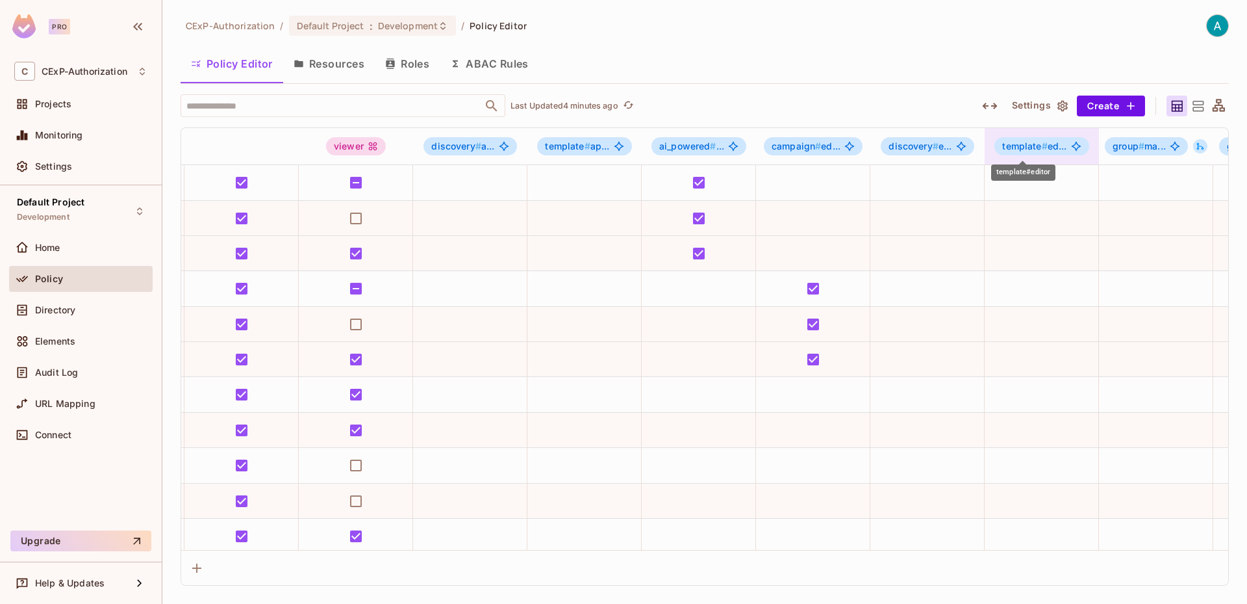
scroll to position [0, 715]
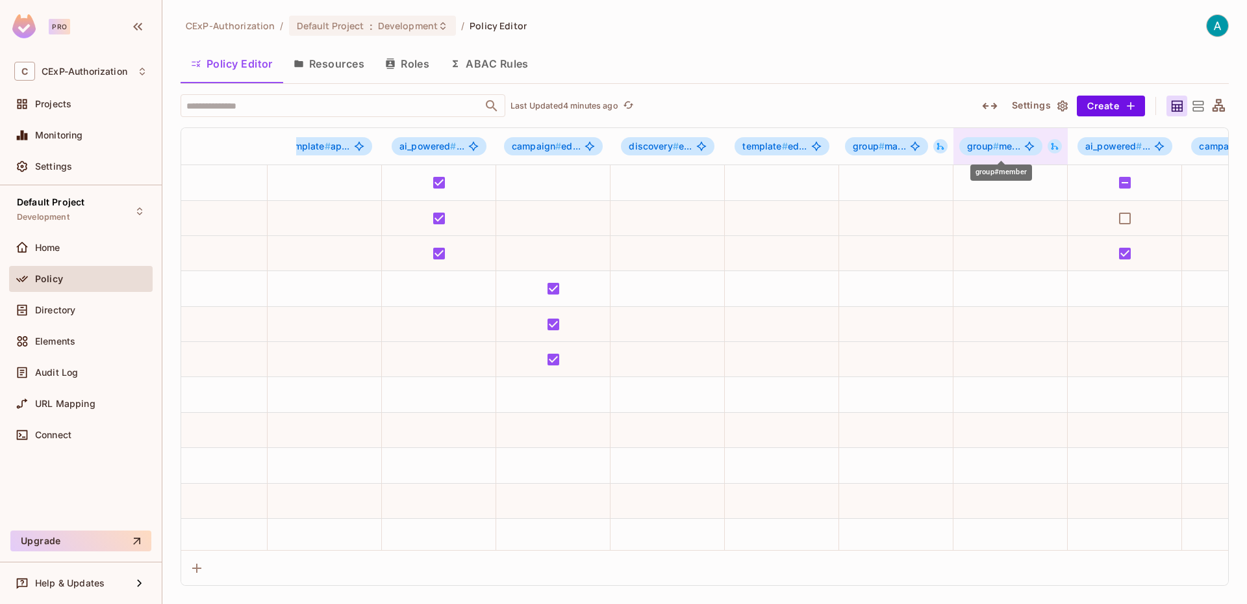
click at [1010, 147] on span "group # me..." at bounding box center [993, 146] width 53 height 10
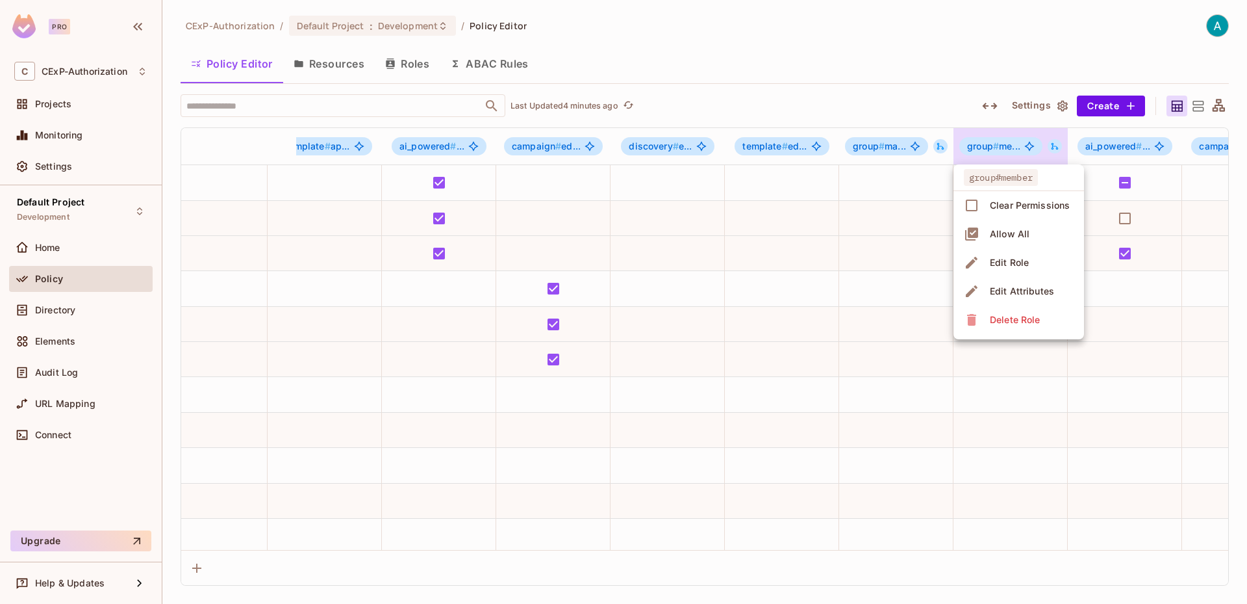
click at [1055, 148] on div at bounding box center [623, 302] width 1247 height 604
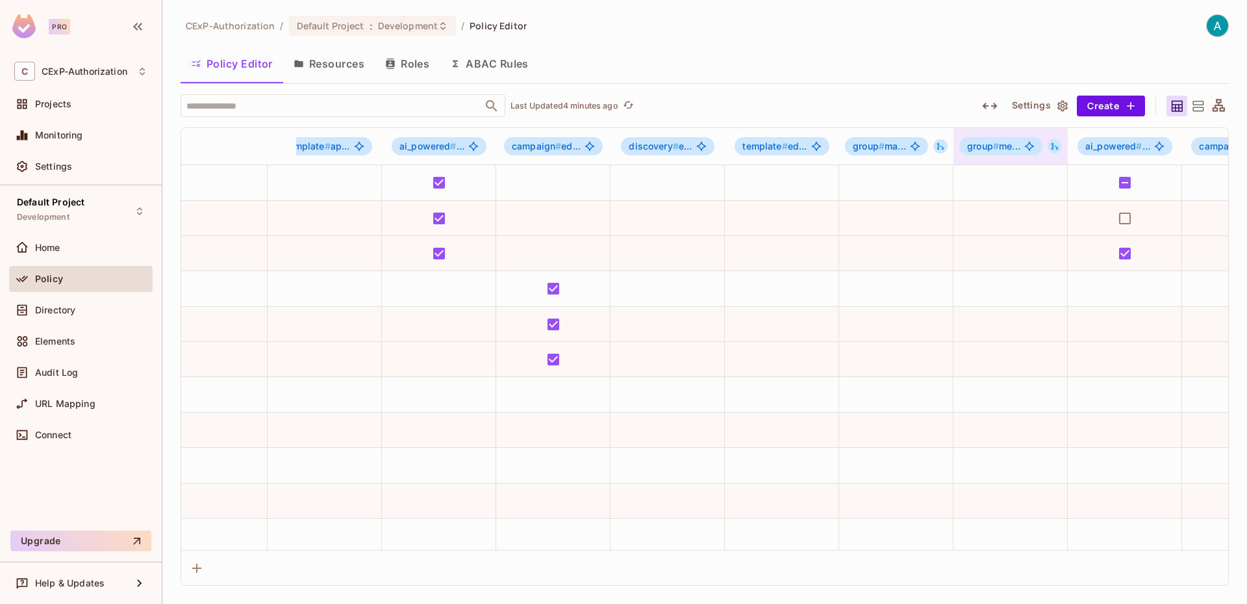
click at [1056, 146] on icon at bounding box center [1055, 146] width 7 height 7
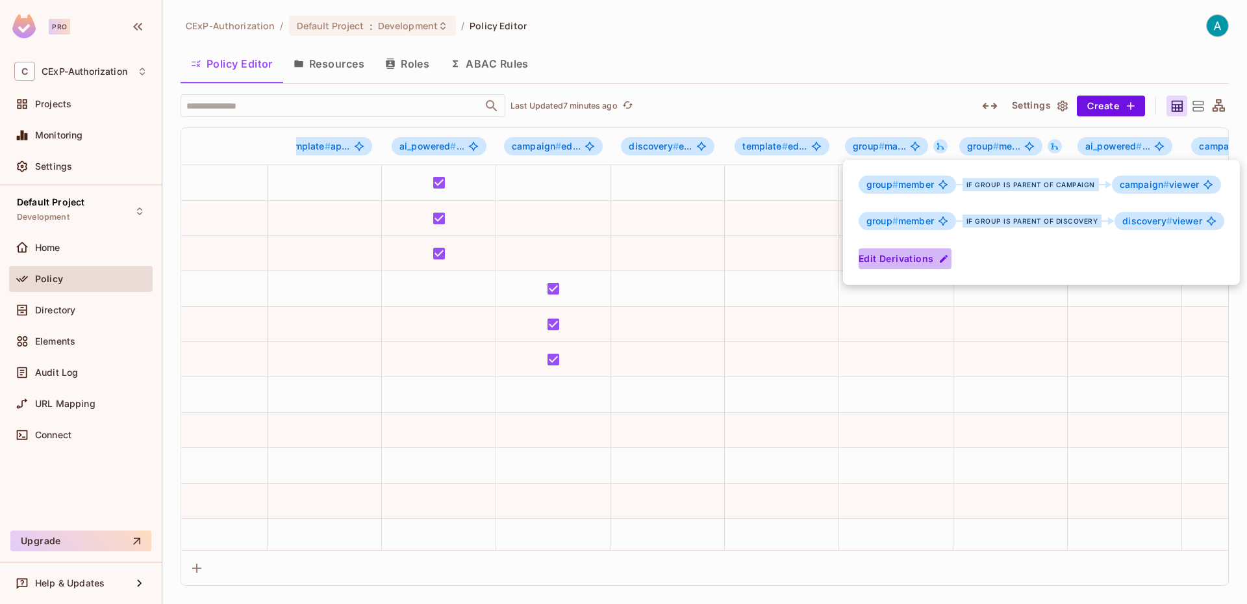
click at [863, 255] on button "Edit Derivations" at bounding box center [905, 258] width 93 height 21
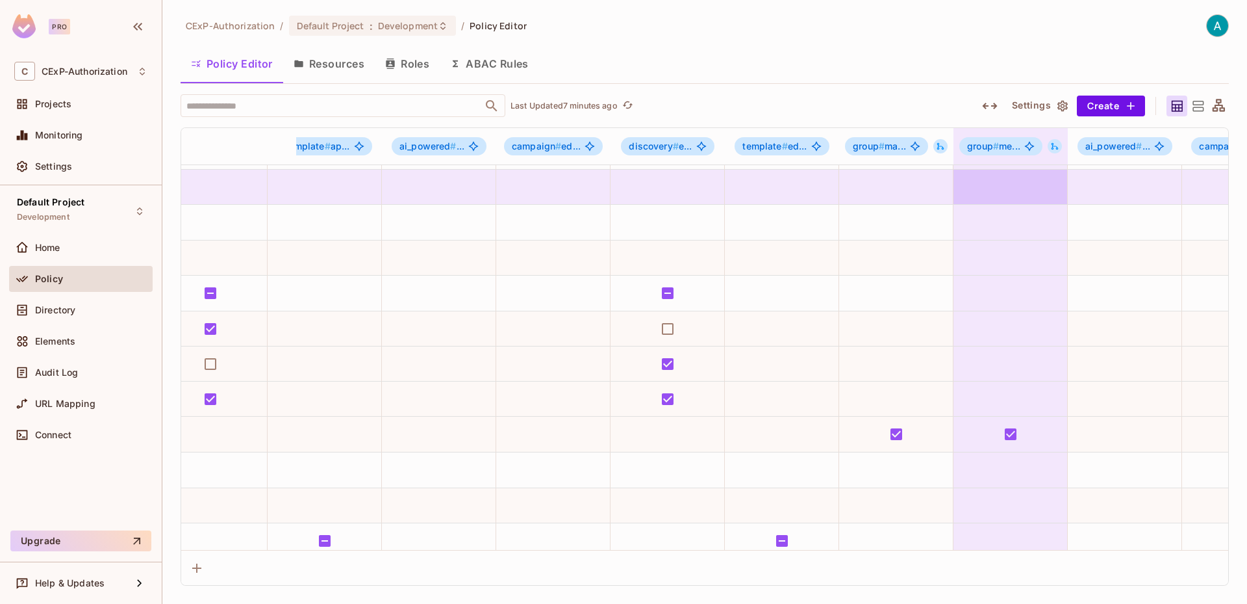
scroll to position [325, 715]
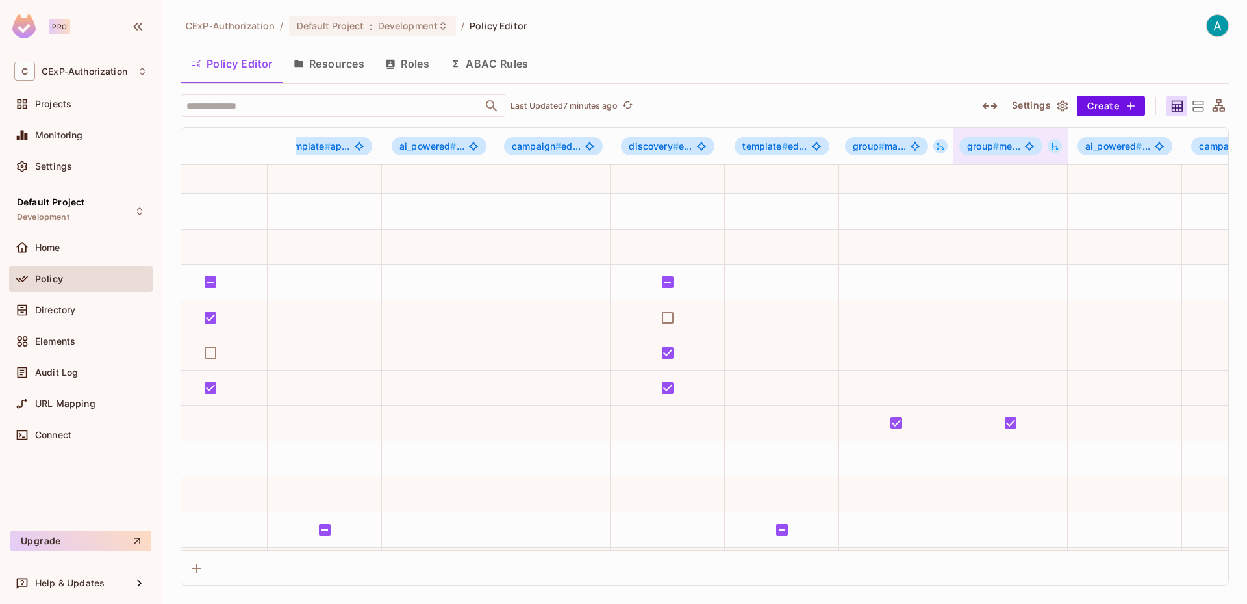
click at [1056, 146] on icon at bounding box center [1055, 146] width 7 height 7
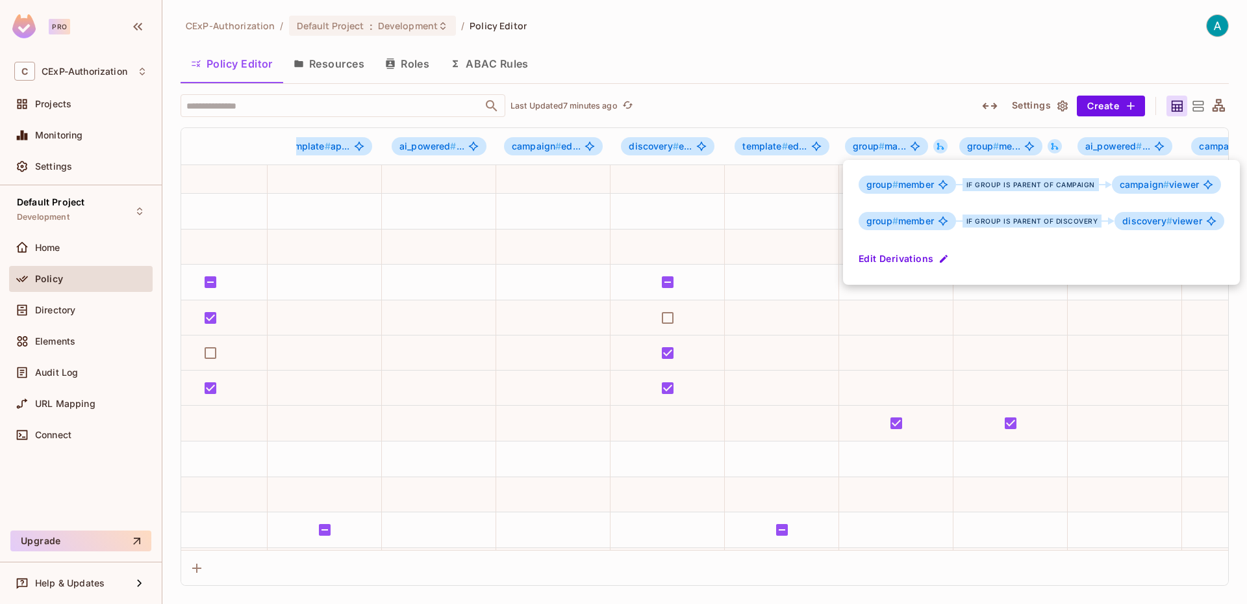
click at [943, 254] on icon "button" at bounding box center [944, 258] width 10 height 10
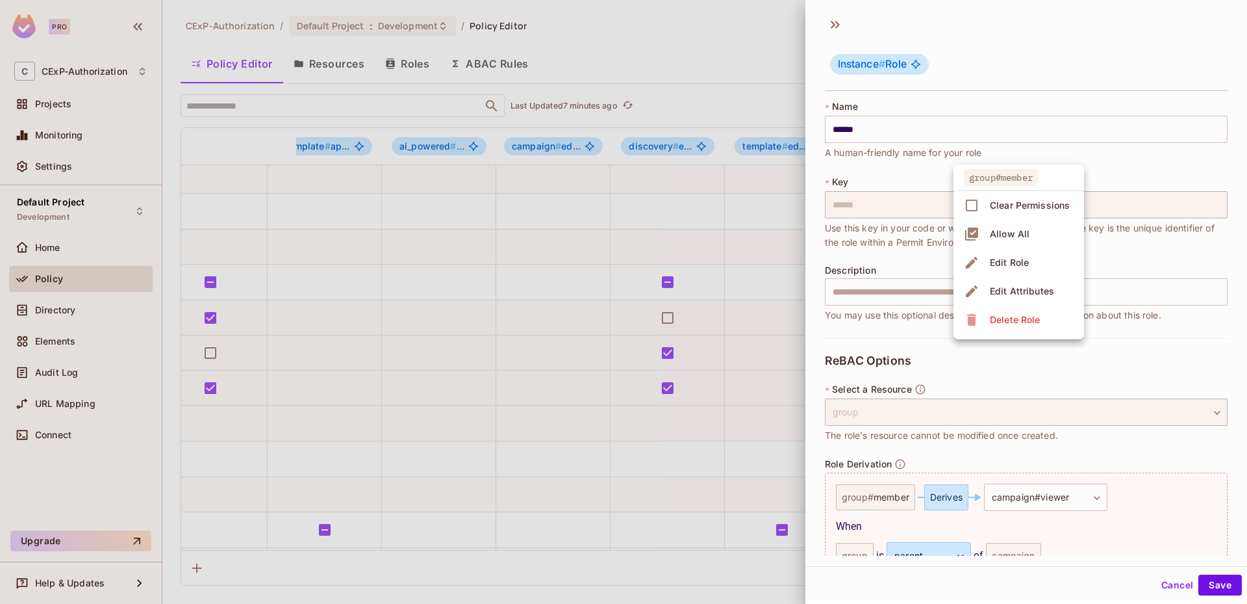
click at [997, 455] on div at bounding box center [623, 302] width 1247 height 604
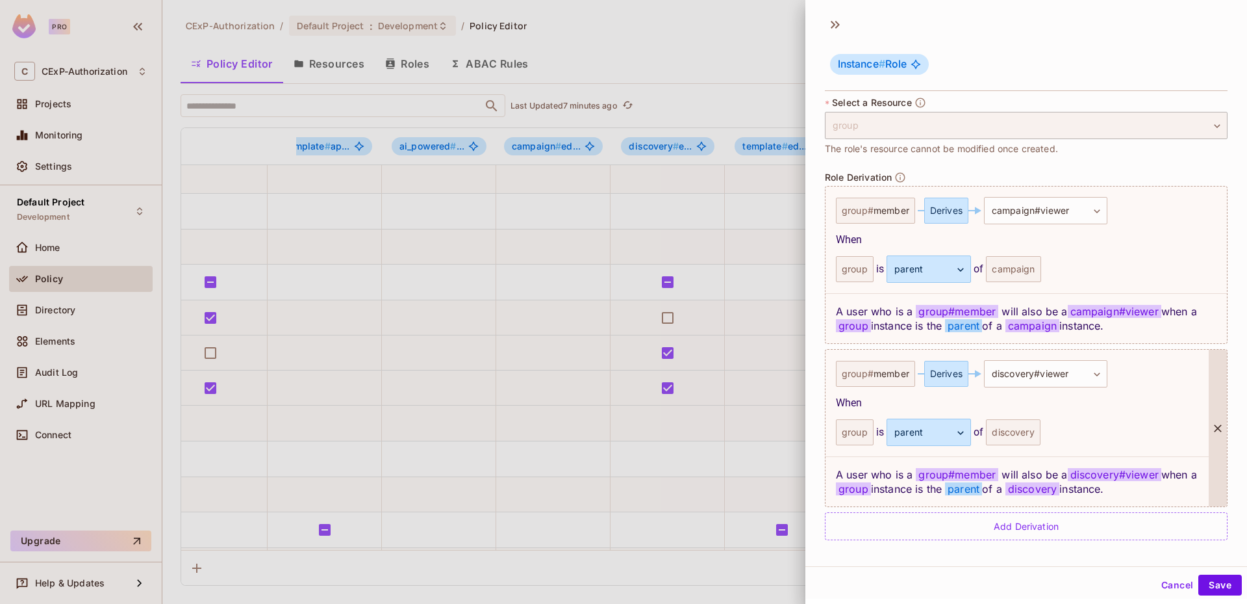
scroll to position [2, 0]
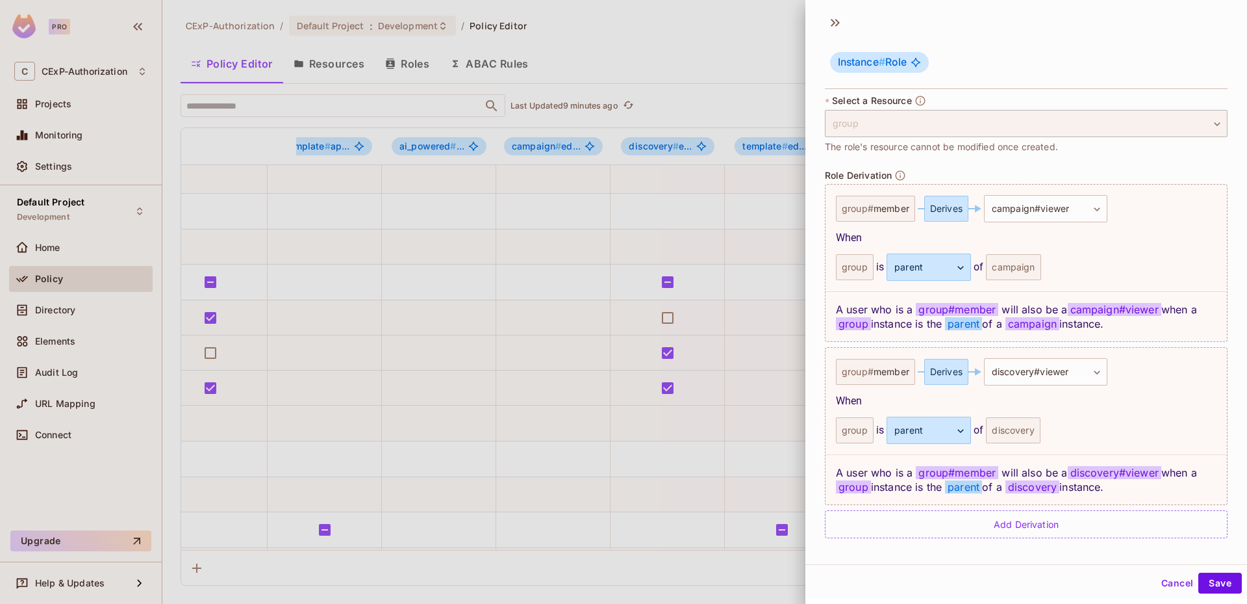
click at [757, 366] on div at bounding box center [623, 302] width 1247 height 604
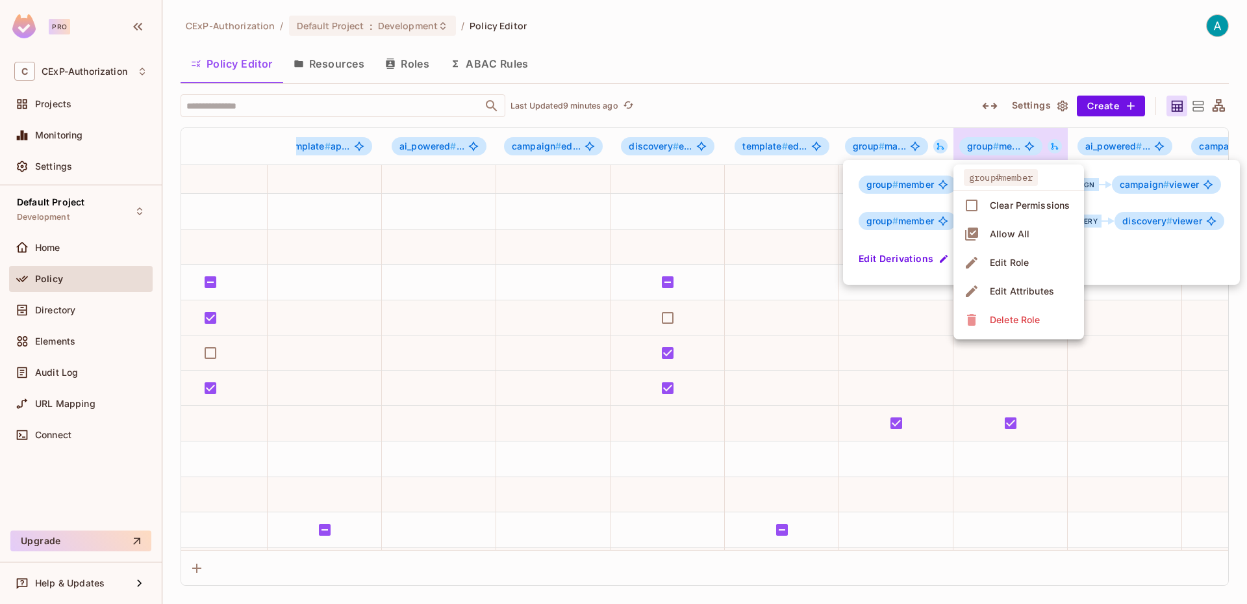
click at [735, 370] on div at bounding box center [623, 302] width 1247 height 604
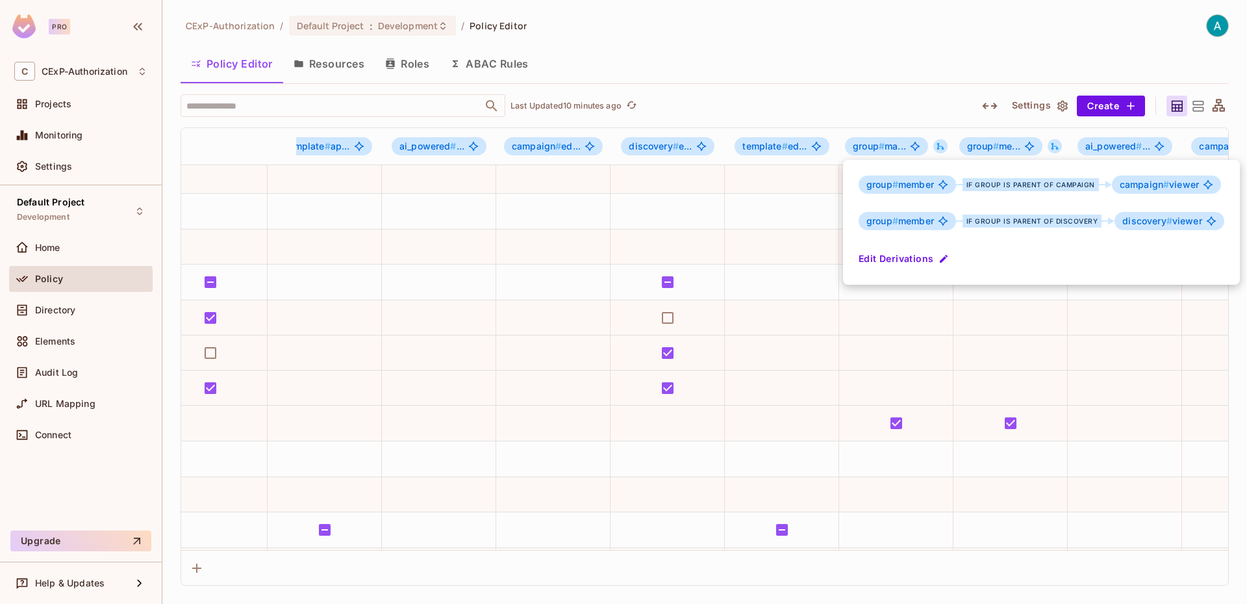
click at [1184, 105] on div at bounding box center [623, 302] width 1247 height 604
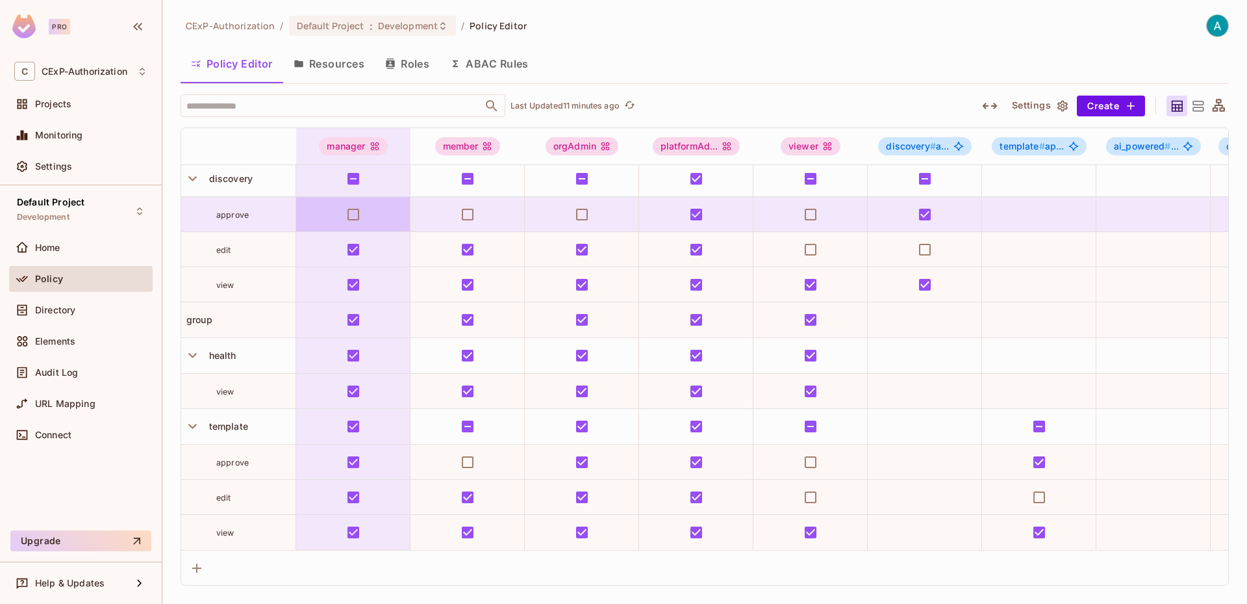
scroll to position [438, 0]
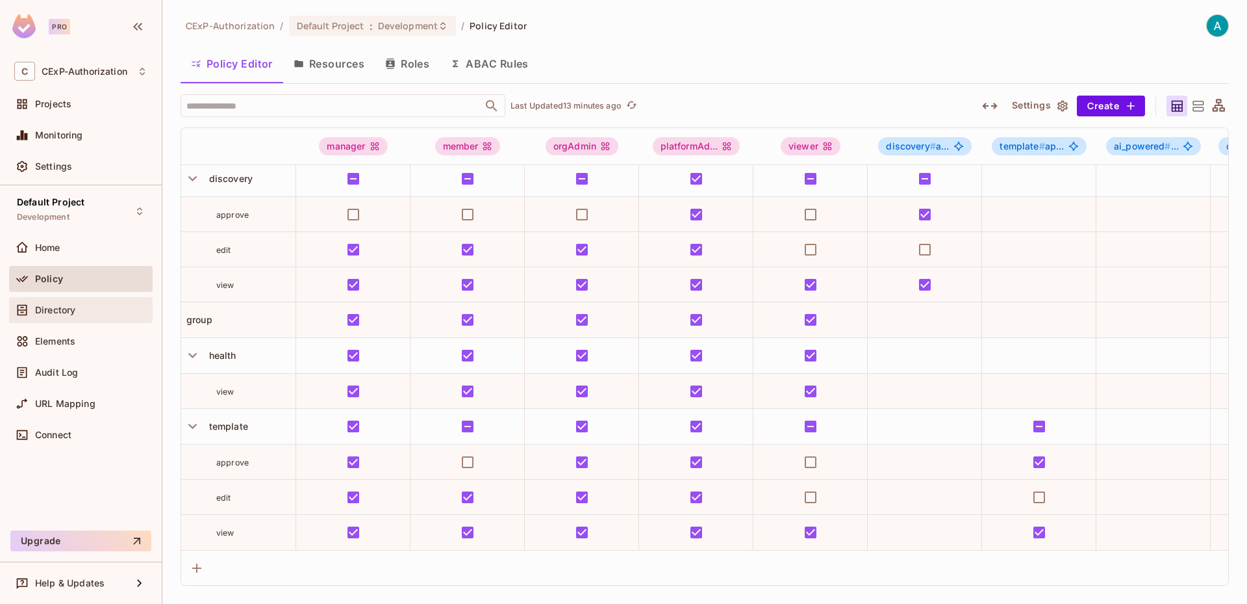
click at [98, 306] on div "Directory" at bounding box center [91, 310] width 112 height 10
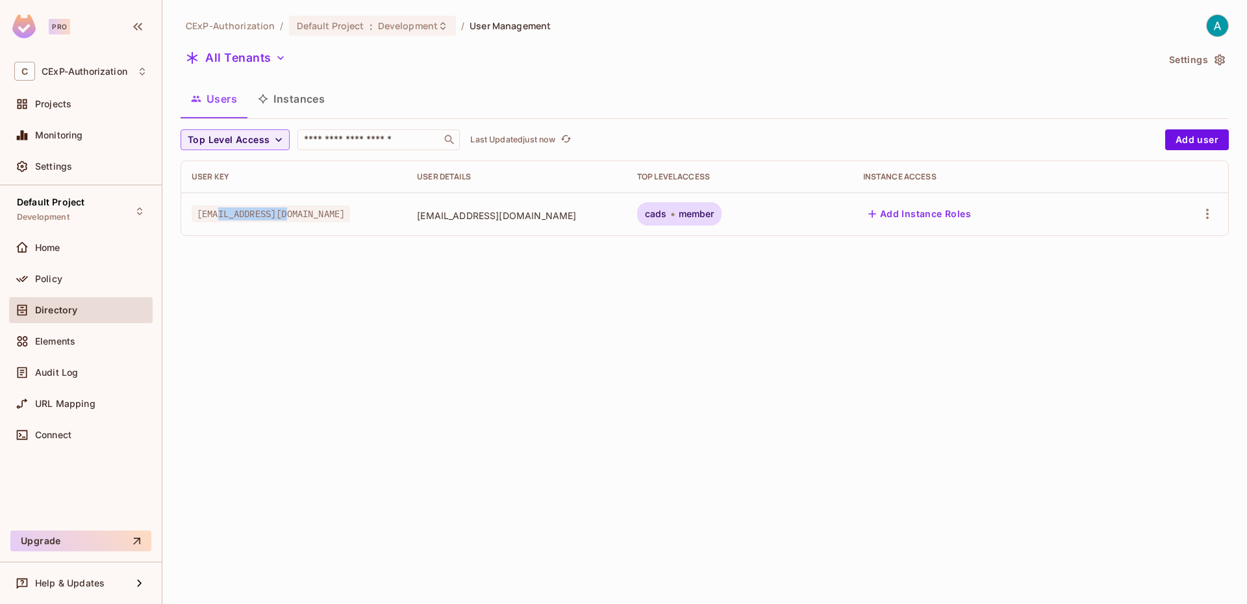
drag, startPoint x: 217, startPoint y: 211, endPoint x: 304, endPoint y: 215, distance: 87.1
click at [304, 215] on div "[EMAIL_ADDRESS][DOMAIN_NAME]" at bounding box center [294, 213] width 205 height 13
click at [668, 264] on div "CExP-Authorization / Default Project : Development / User Management All Tenant…" at bounding box center [704, 302] width 1085 height 604
drag, startPoint x: 681, startPoint y: 212, endPoint x: 758, endPoint y: 216, distance: 76.7
click at [758, 216] on div "cads member" at bounding box center [739, 213] width 205 height 23
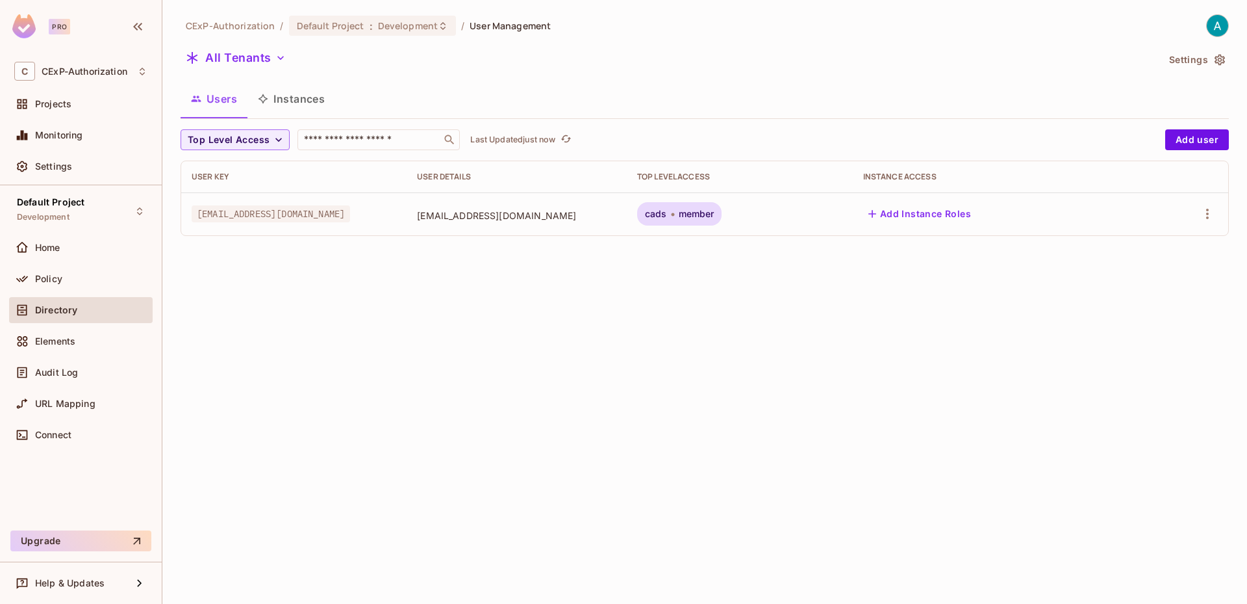
click at [683, 269] on div "CExP-Authorization / Default Project : Development / User Management All Tenant…" at bounding box center [704, 302] width 1085 height 604
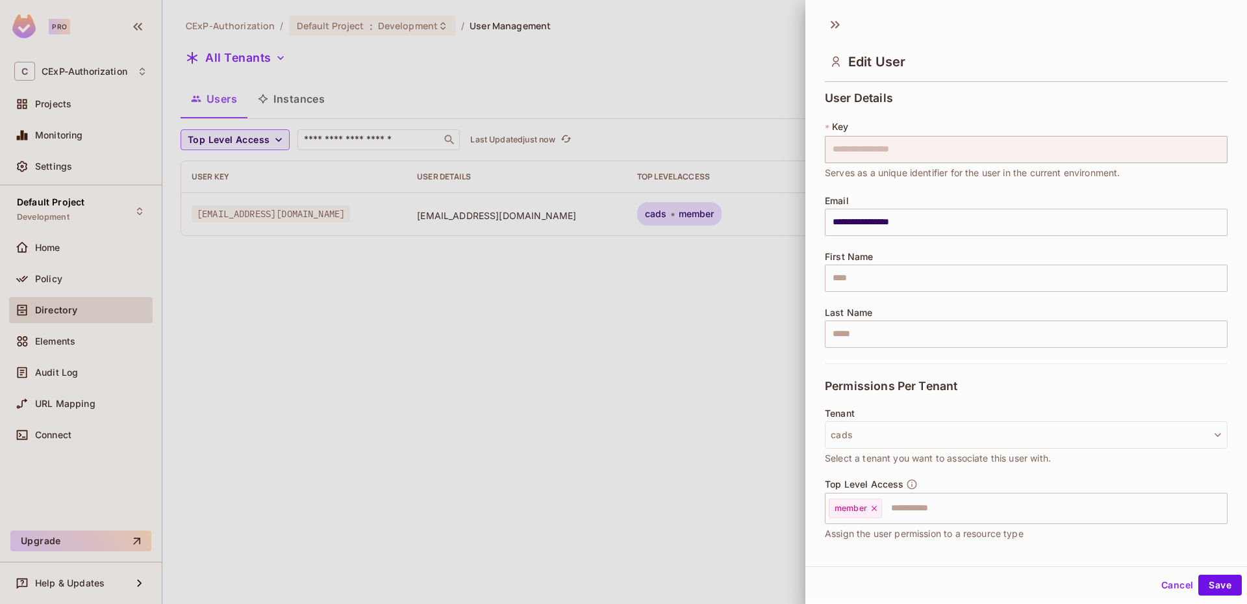
drag, startPoint x: 342, startPoint y: 364, endPoint x: 258, endPoint y: 346, distance: 86.3
click at [342, 363] on div at bounding box center [623, 302] width 1247 height 604
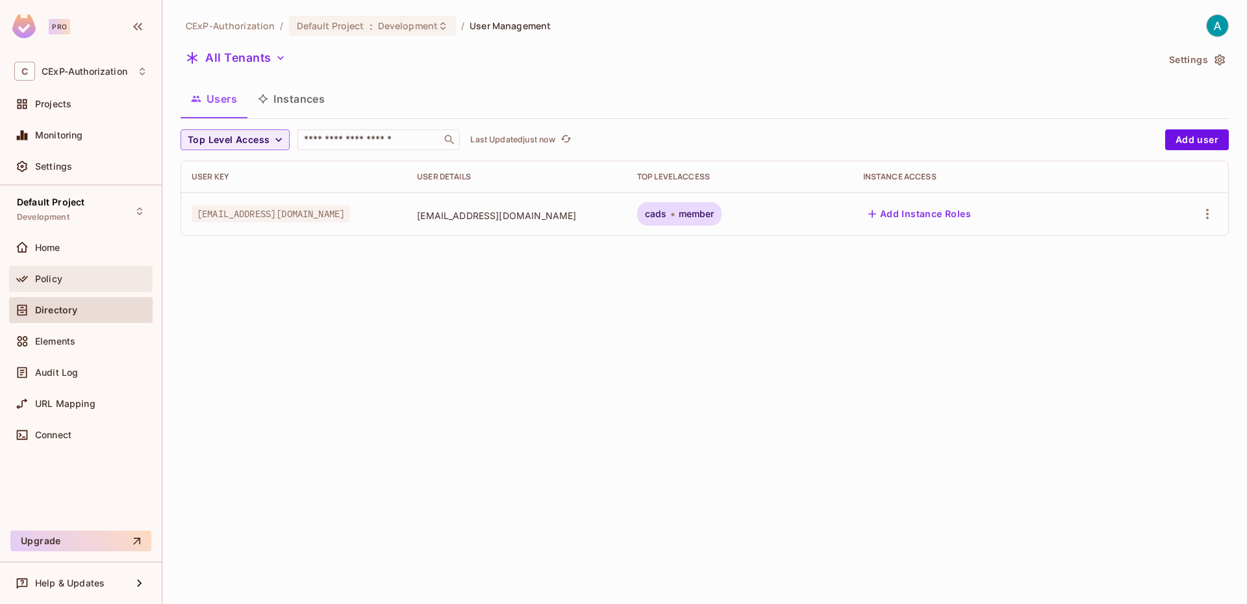
click at [62, 285] on div "Policy" at bounding box center [80, 279] width 133 height 16
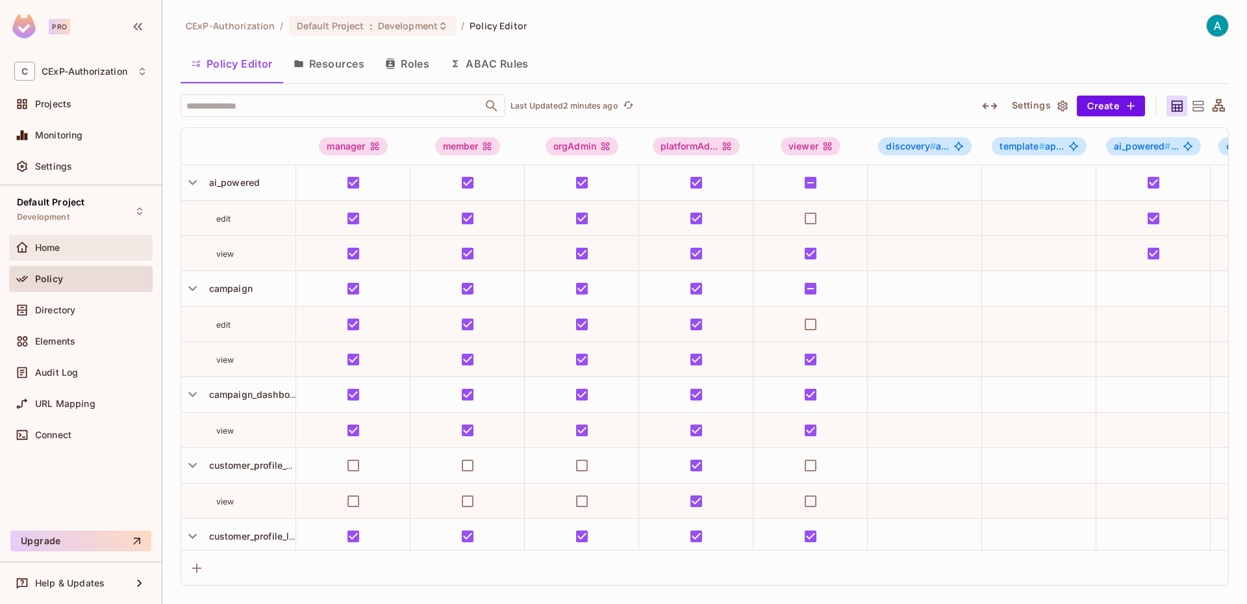
click at [60, 256] on div "Home" at bounding box center [81, 248] width 144 height 26
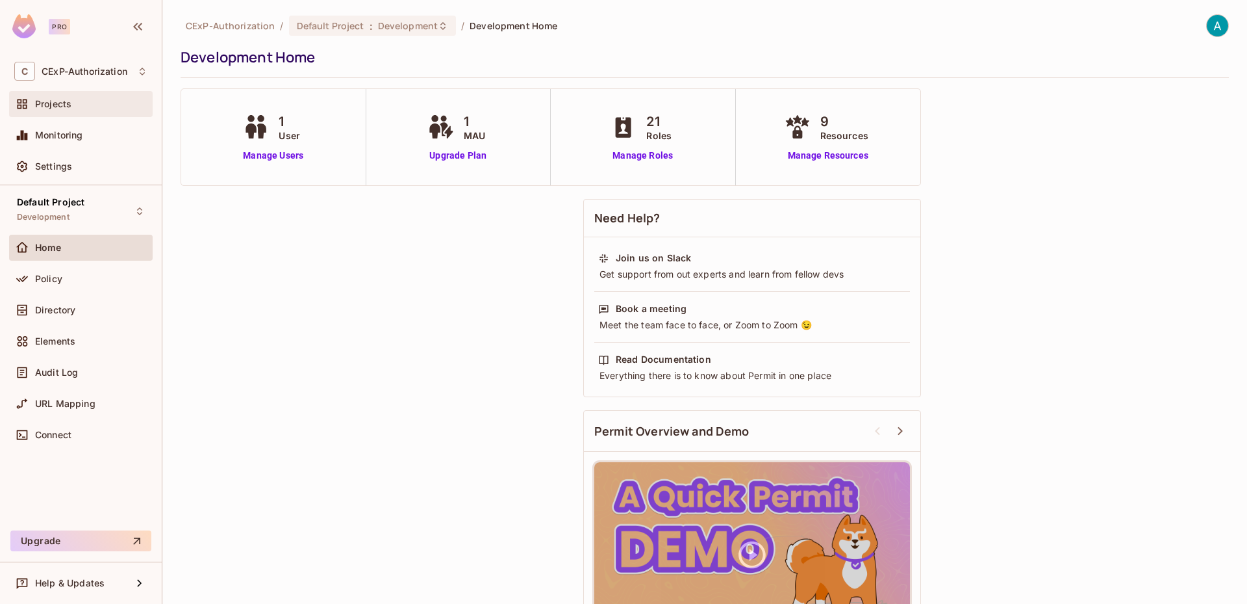
click at [66, 112] on div "Projects" at bounding box center [81, 104] width 144 height 26
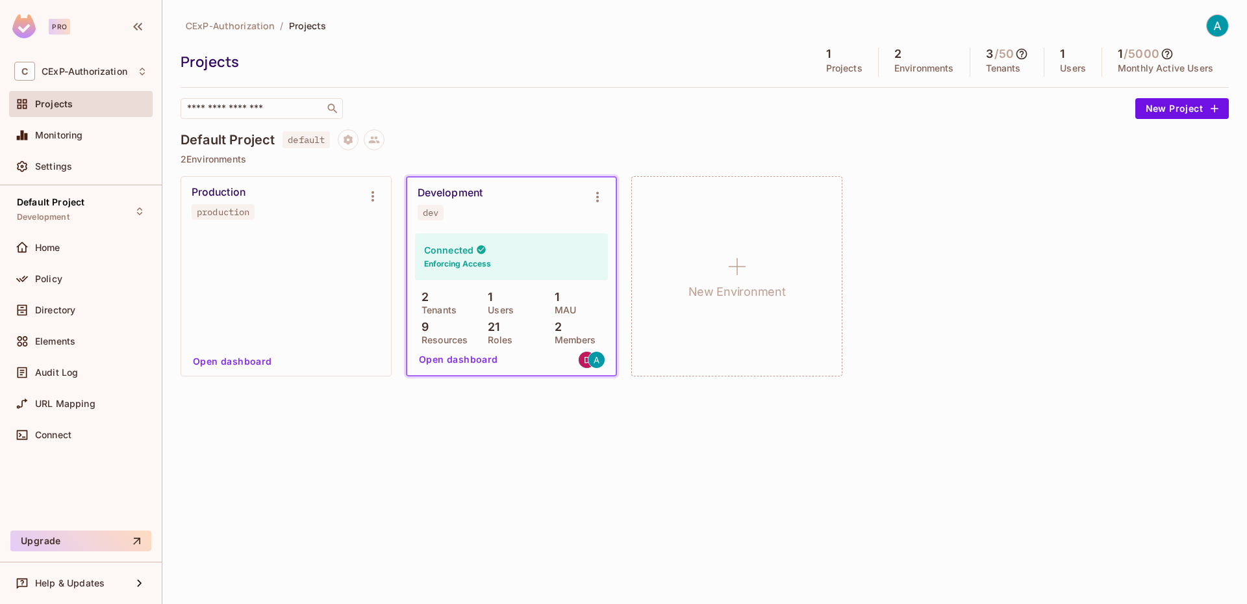
click at [477, 360] on button "Open dashboard" at bounding box center [459, 359] width 90 height 21
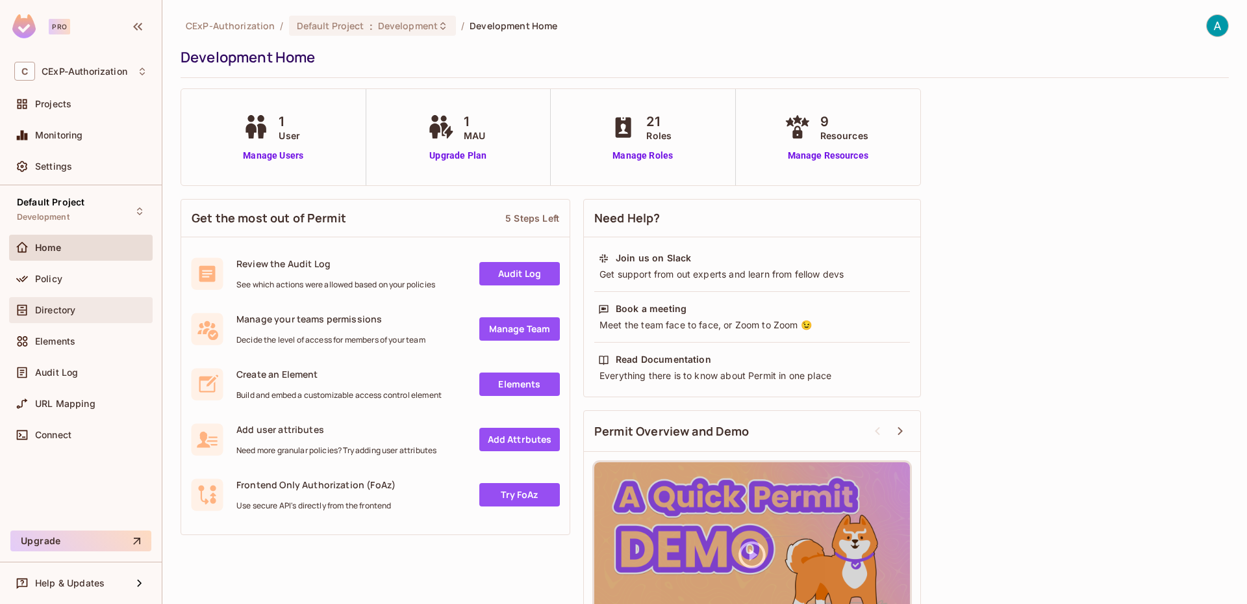
click at [57, 314] on span "Directory" at bounding box center [55, 310] width 40 height 10
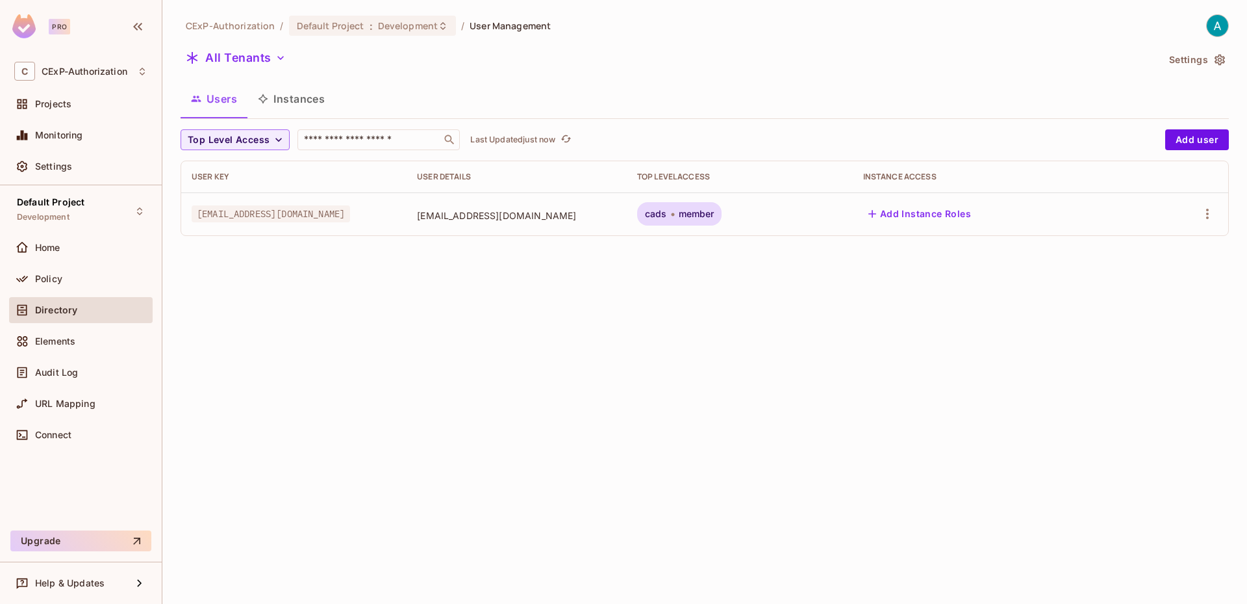
click at [234, 69] on div "All Tenants" at bounding box center [669, 59] width 977 height 25
click at [236, 64] on button "All Tenants" at bounding box center [236, 57] width 110 height 21
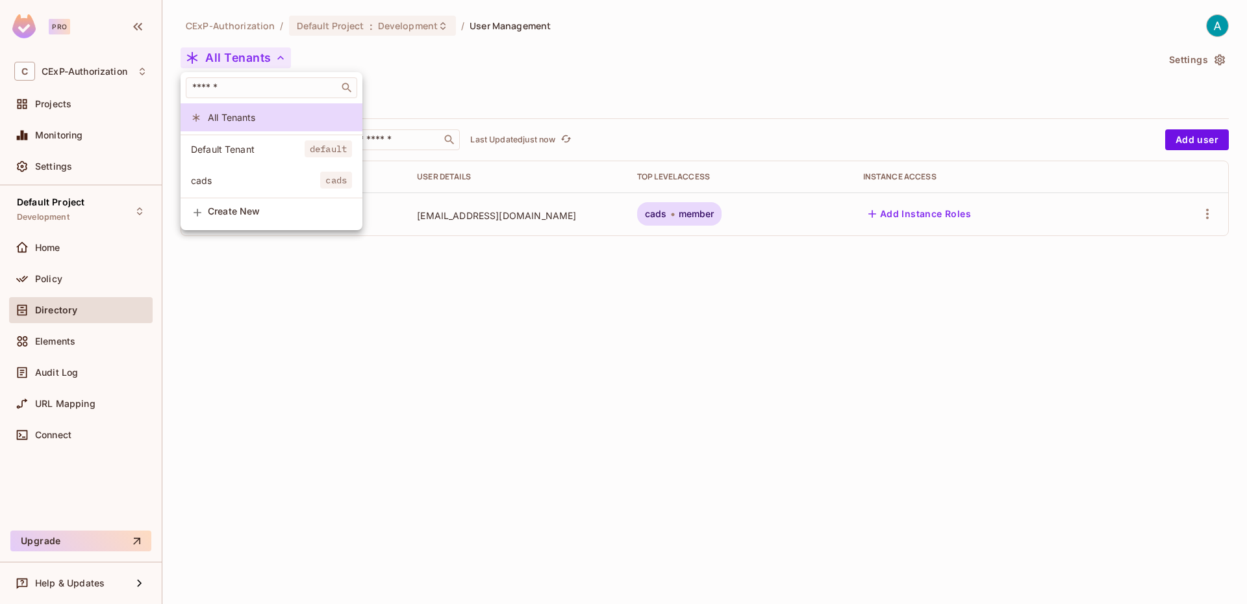
click at [598, 340] on div at bounding box center [623, 302] width 1247 height 604
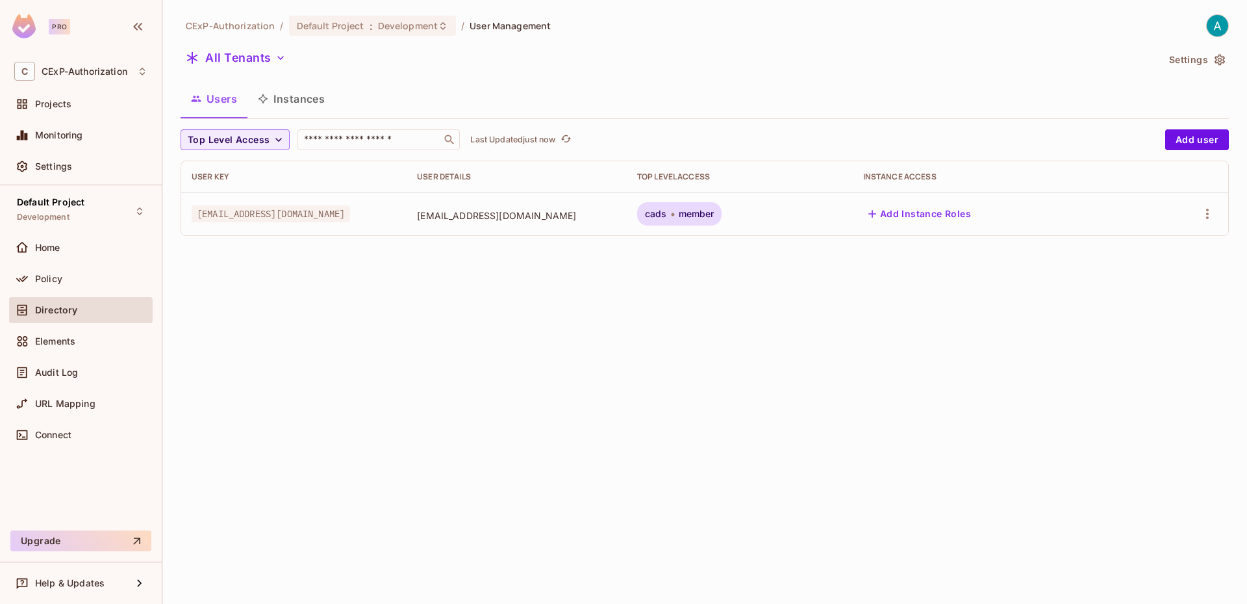
click at [285, 101] on button "Instances" at bounding box center [292, 99] width 88 height 32
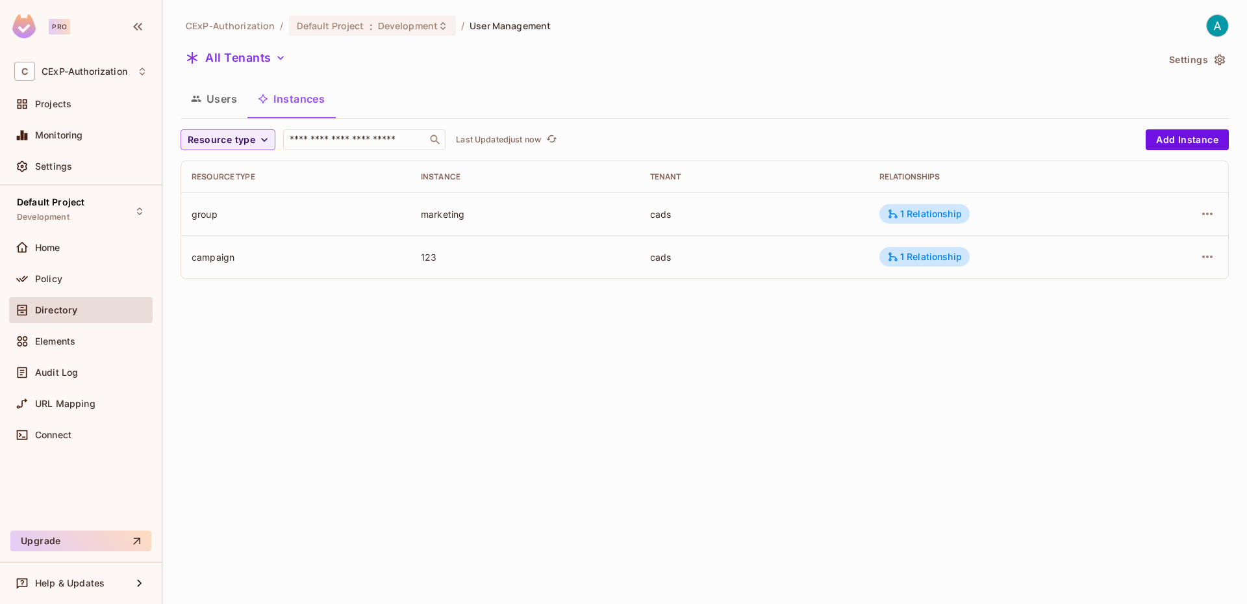
click at [225, 94] on button "Users" at bounding box center [214, 99] width 67 height 32
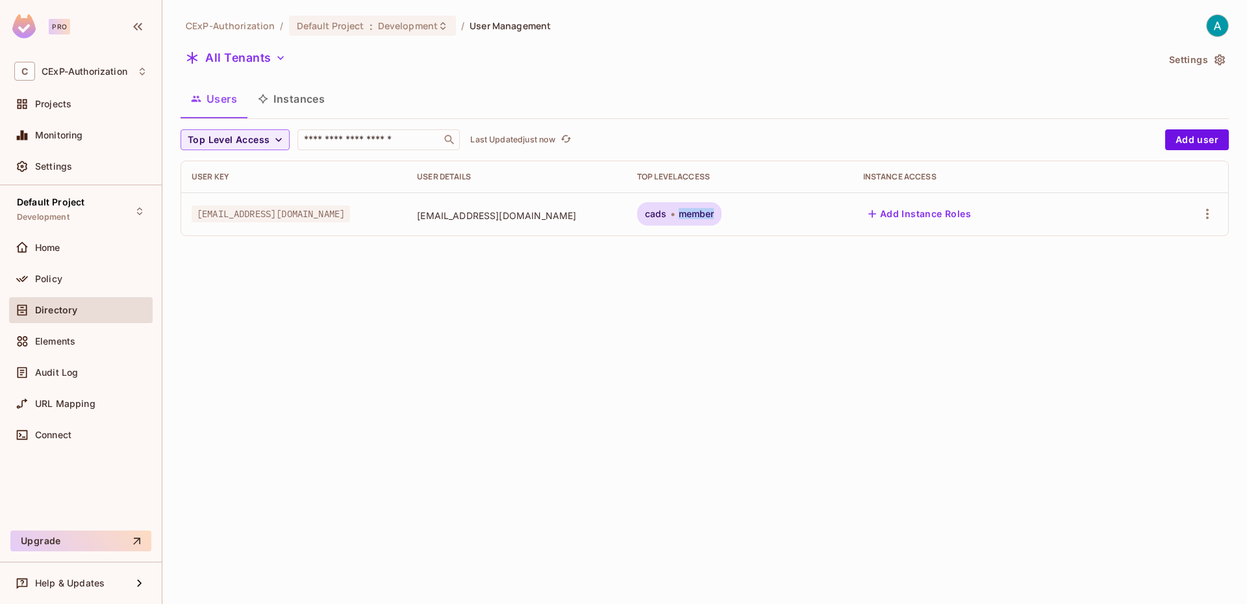
drag, startPoint x: 713, startPoint y: 213, endPoint x: 750, endPoint y: 214, distance: 36.4
click at [722, 214] on div "cads member" at bounding box center [679, 213] width 85 height 23
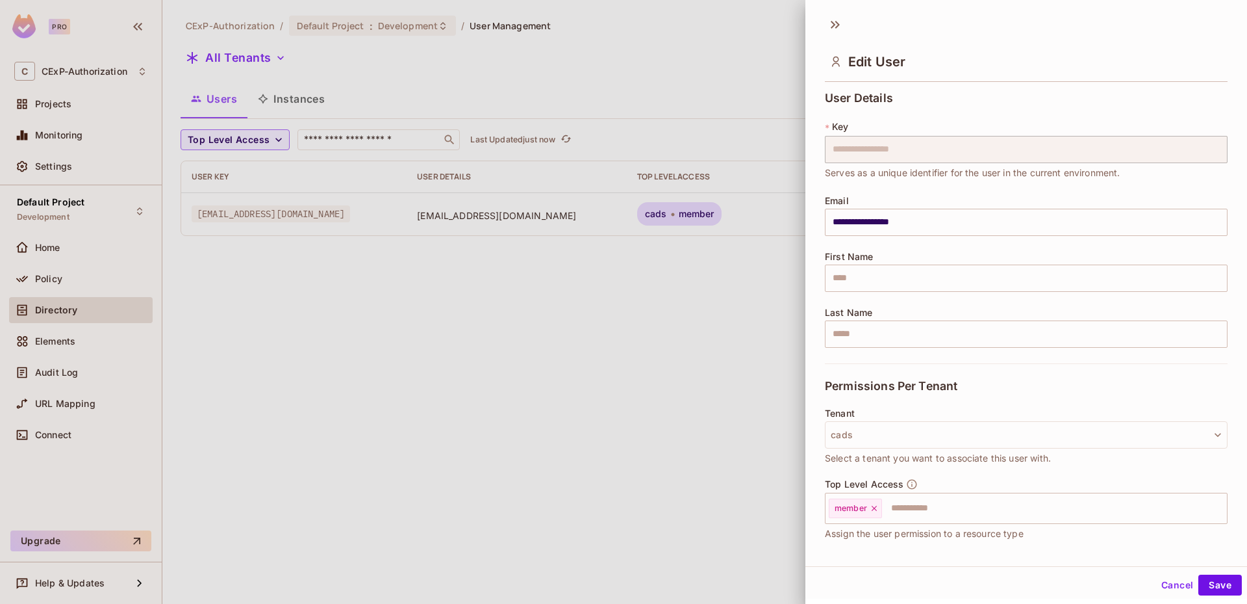
click at [392, 287] on div at bounding box center [623, 302] width 1247 height 604
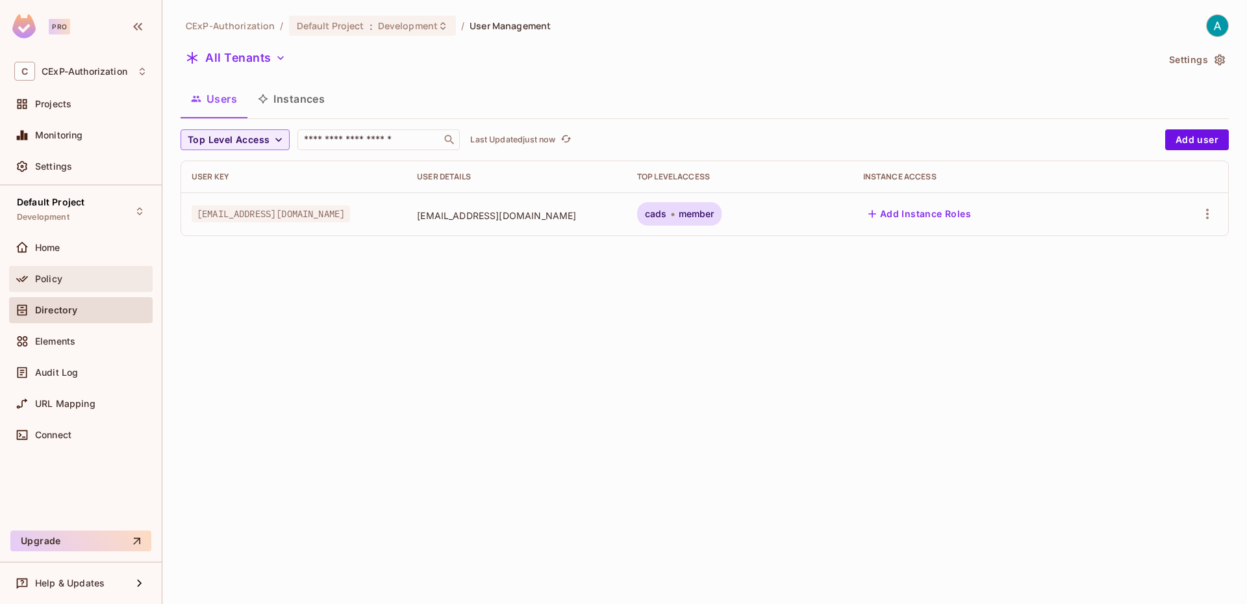
click at [55, 271] on div "Policy" at bounding box center [80, 279] width 133 height 16
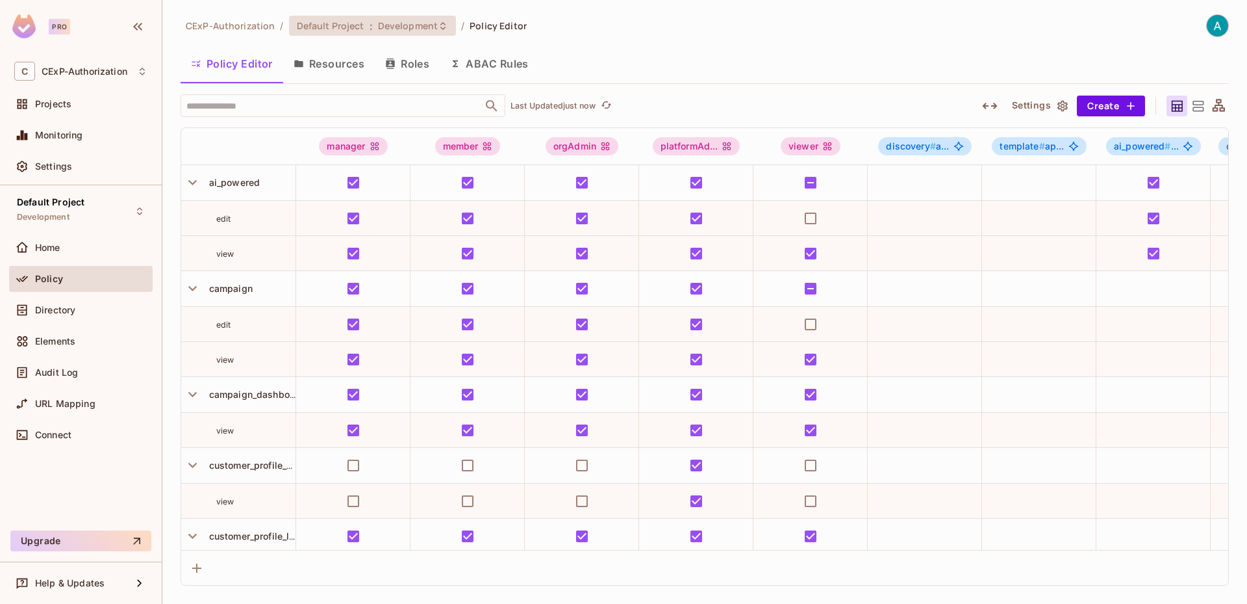
click at [359, 34] on div "Default Project : Development" at bounding box center [373, 26] width 168 height 20
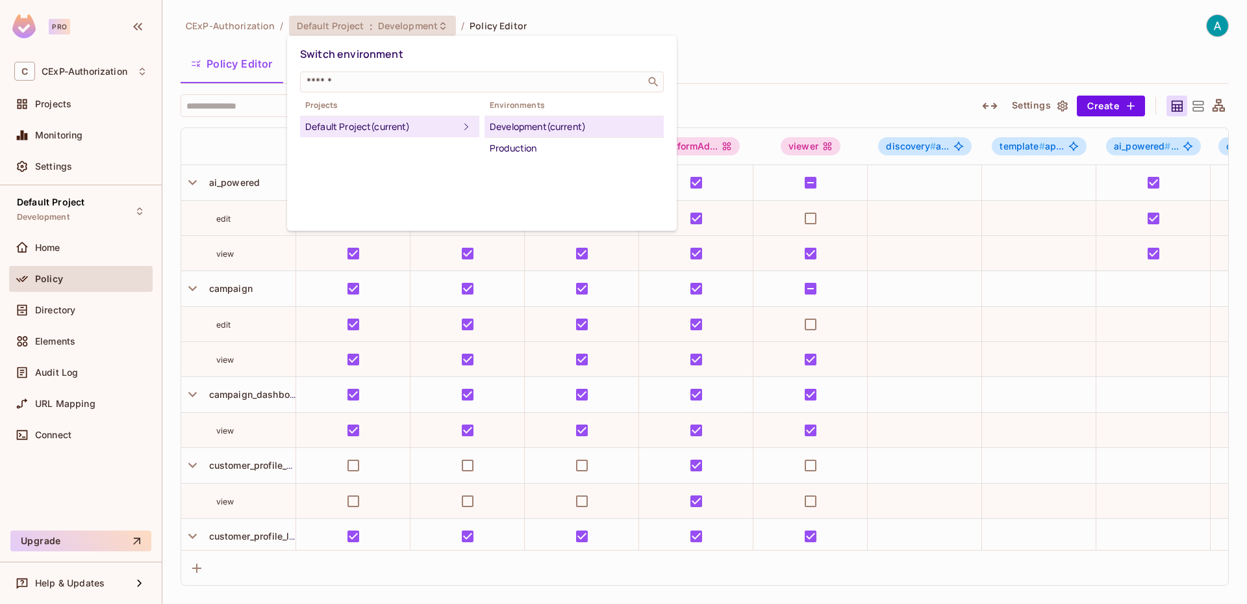
click at [720, 41] on div at bounding box center [623, 302] width 1247 height 604
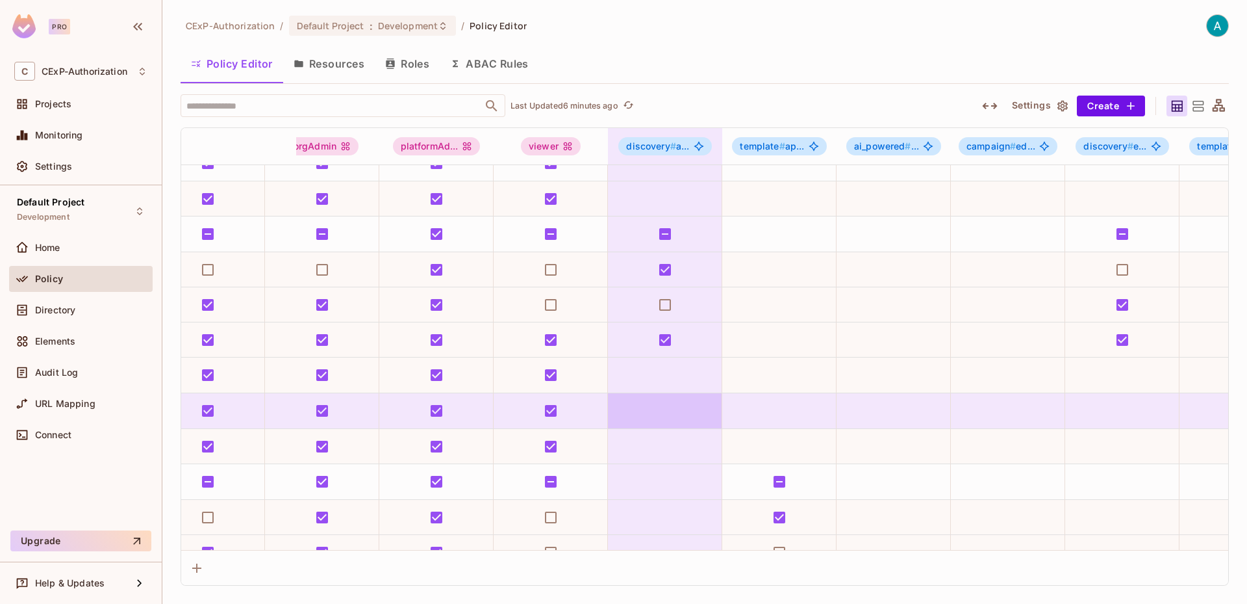
scroll to position [373, 0]
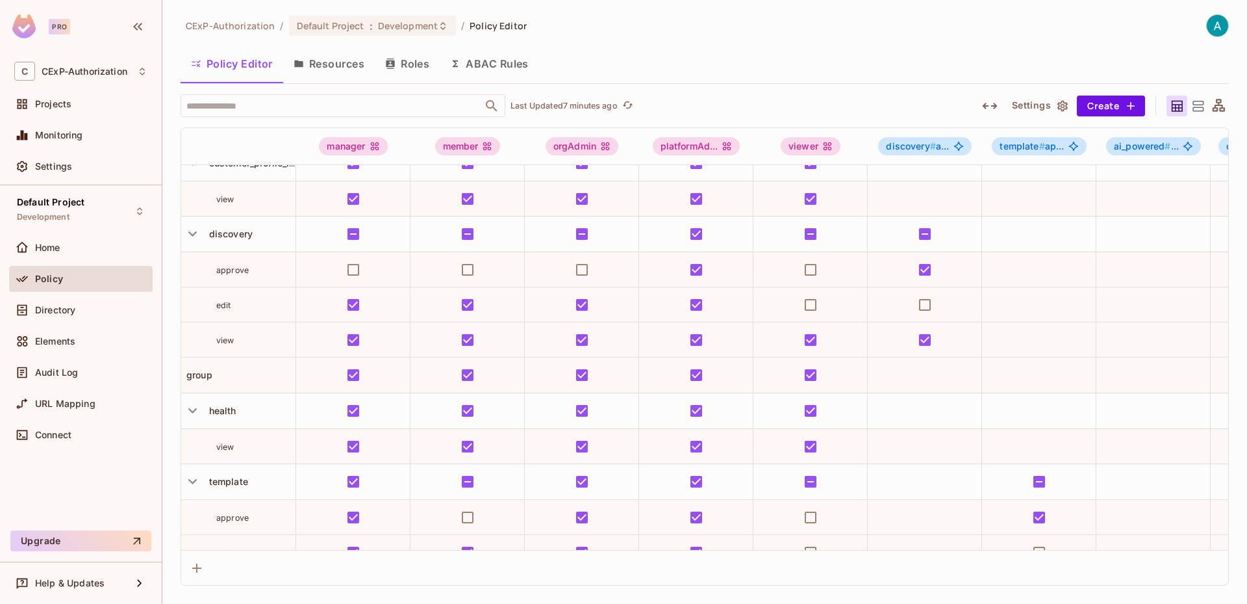
click at [1223, 107] on icon at bounding box center [1219, 105] width 12 height 12
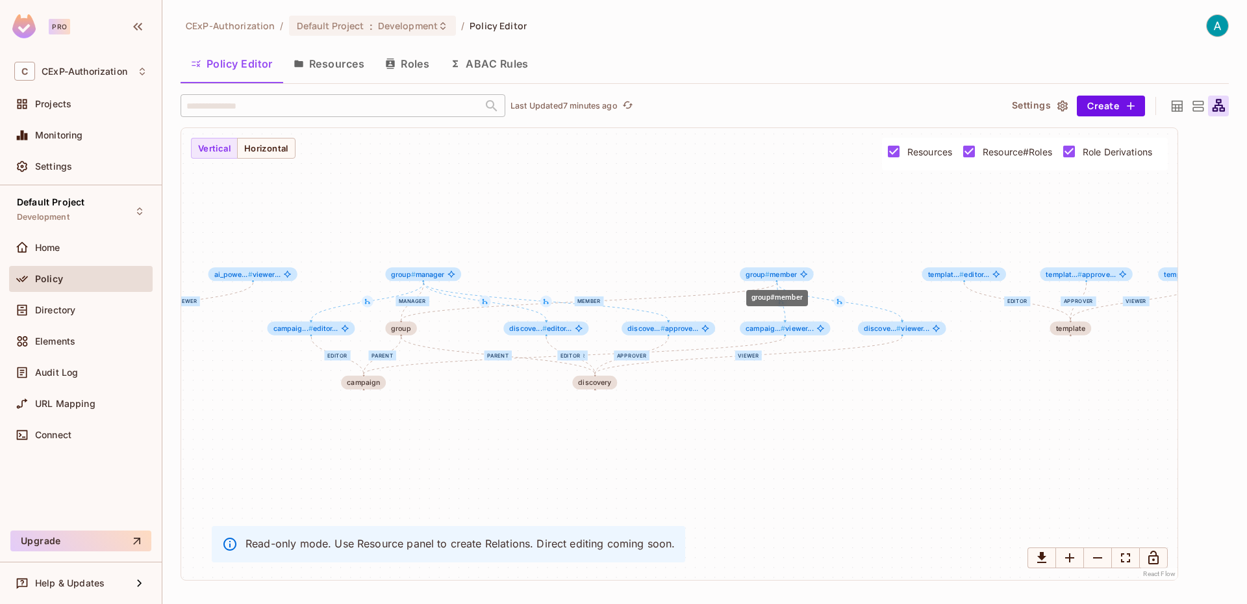
click at [778, 279] on div "group # member" at bounding box center [777, 274] width 74 height 14
drag, startPoint x: 783, startPoint y: 275, endPoint x: 771, endPoint y: 222, distance: 55.3
click at [771, 222] on span "group # member" at bounding box center [757, 221] width 51 height 8
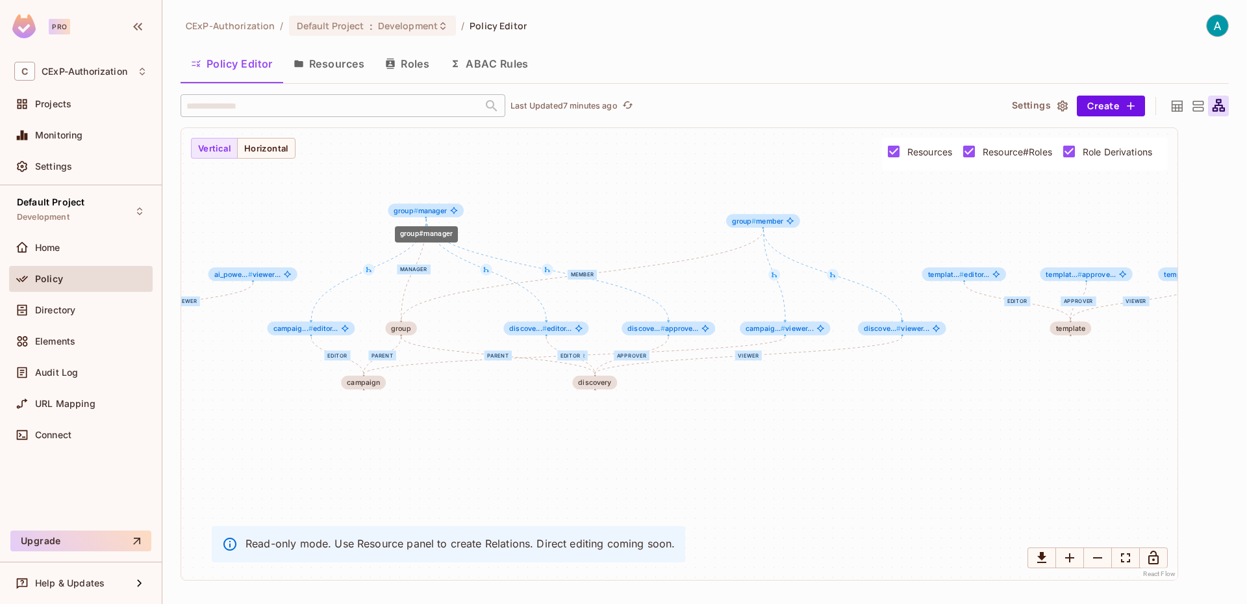
drag, startPoint x: 416, startPoint y: 273, endPoint x: 418, endPoint y: 209, distance: 63.7
click at [418, 209] on span "group # manager" at bounding box center [420, 211] width 53 height 8
drag, startPoint x: 402, startPoint y: 321, endPoint x: 401, endPoint y: 449, distance: 128.0
click at [401, 448] on div "group" at bounding box center [400, 441] width 31 height 14
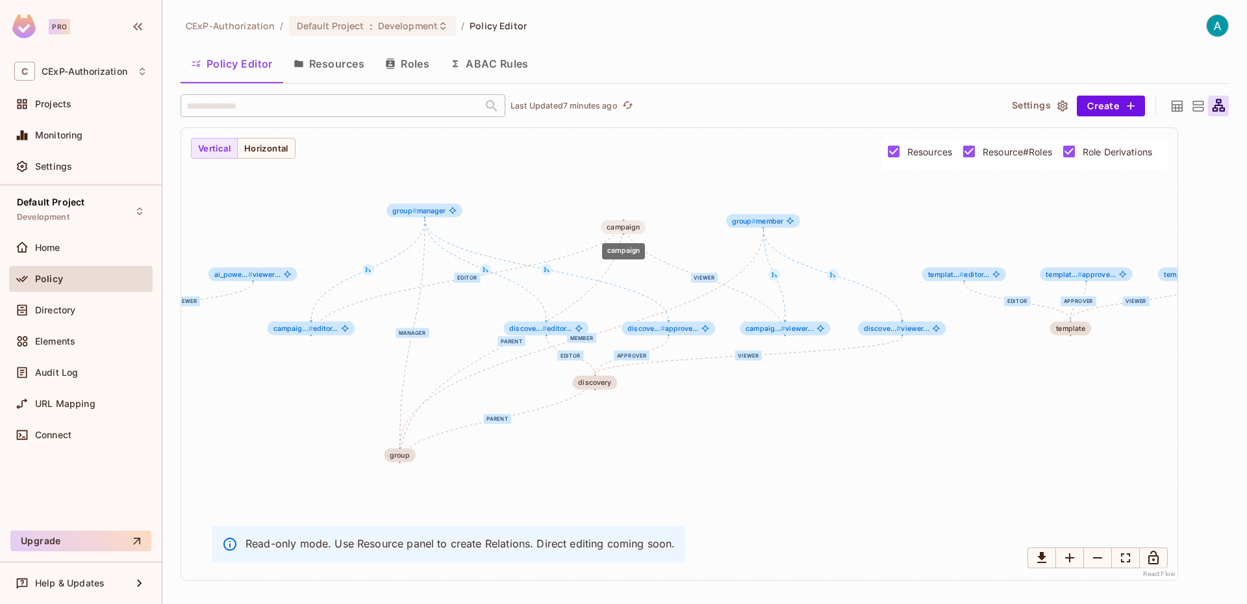
drag, startPoint x: 358, startPoint y: 385, endPoint x: 618, endPoint y: 228, distance: 303.9
click at [618, 228] on div "campaign" at bounding box center [623, 227] width 33 height 8
